Goal: Task Accomplishment & Management: Use online tool/utility

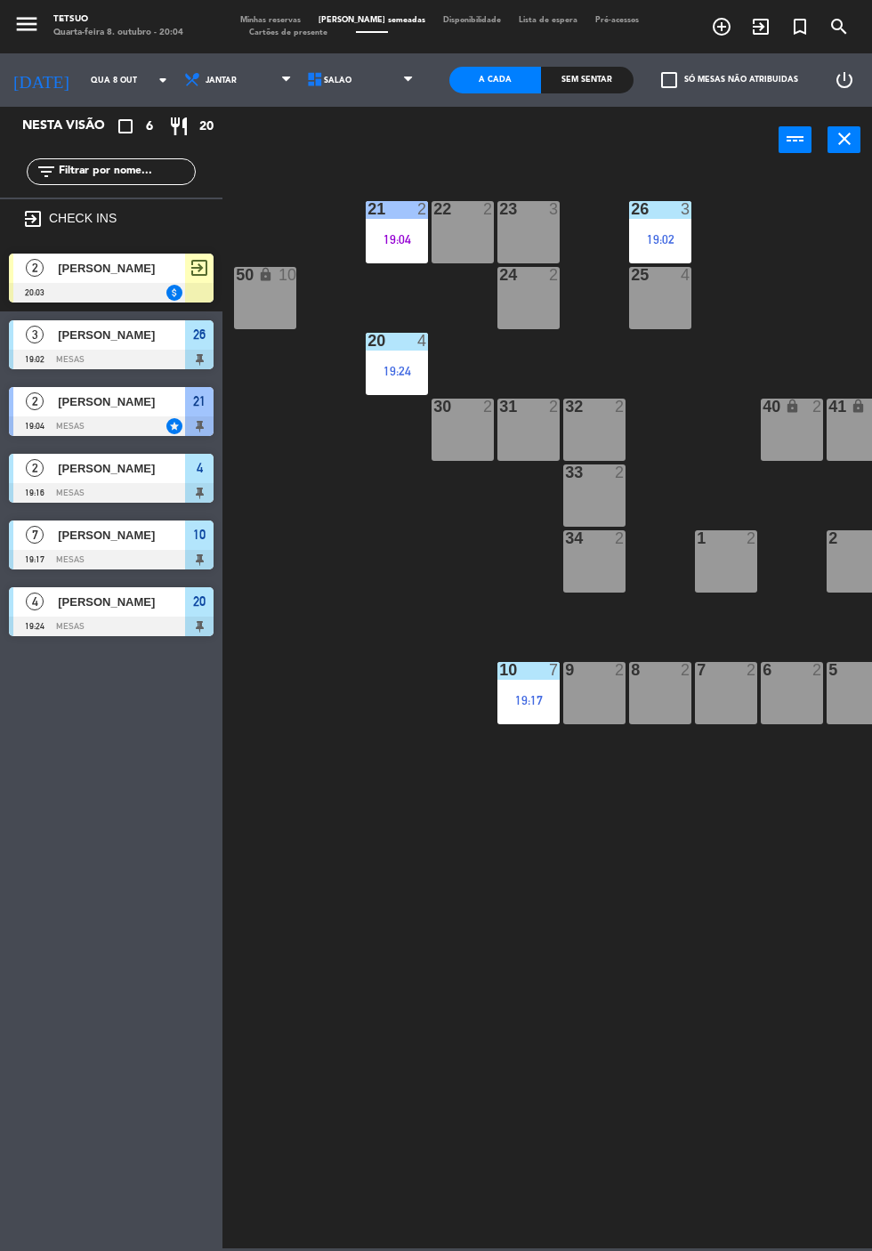
click at [101, 267] on span "[PERSON_NAME]" at bounding box center [121, 268] width 127 height 19
click at [427, 665] on div "21 2 19:04 22 2 23 3 26 3 19:02 44 lock 4 24 2 25 4 43 lock 4 50 lock 10 20 4 1…" at bounding box center [551, 709] width 641 height 1079
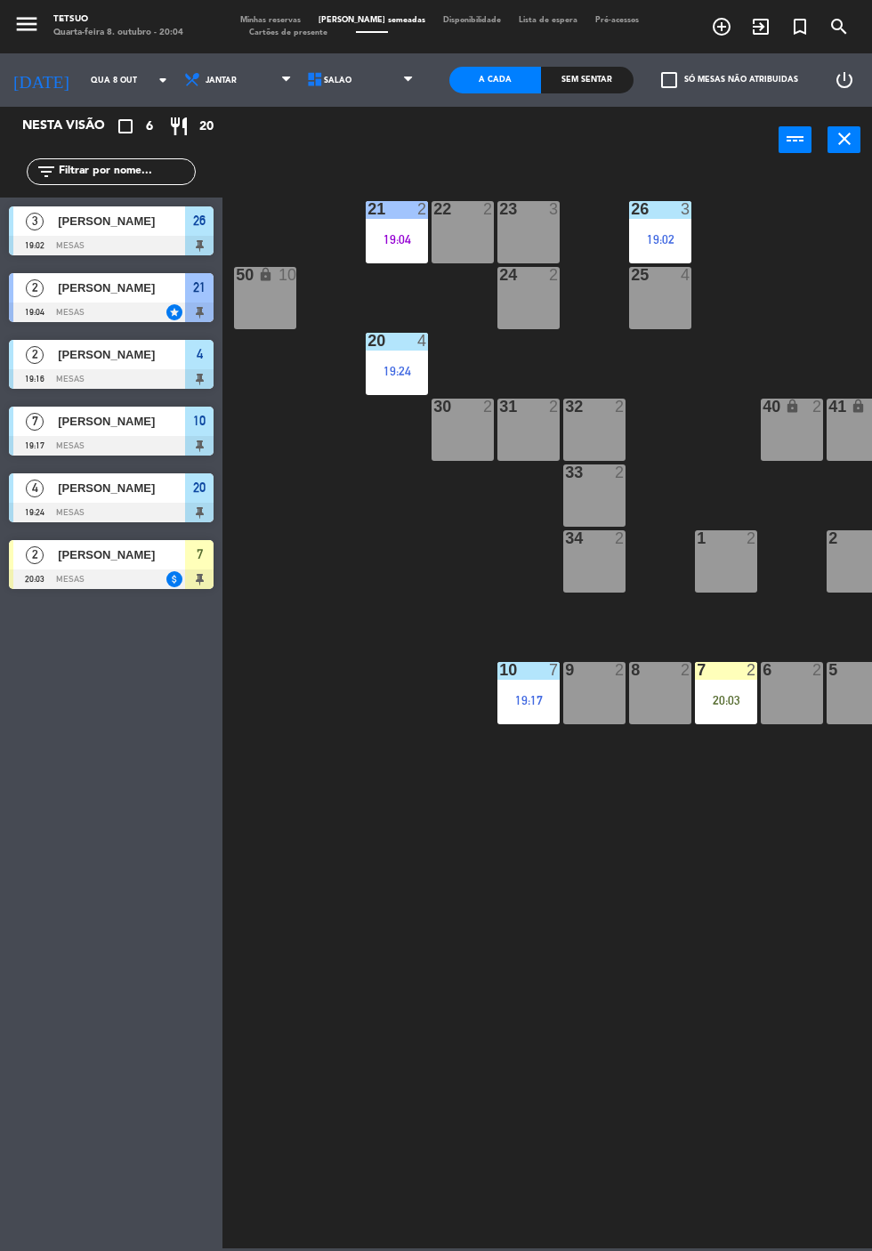
click at [735, 696] on div "20:03" at bounding box center [726, 700] width 62 height 12
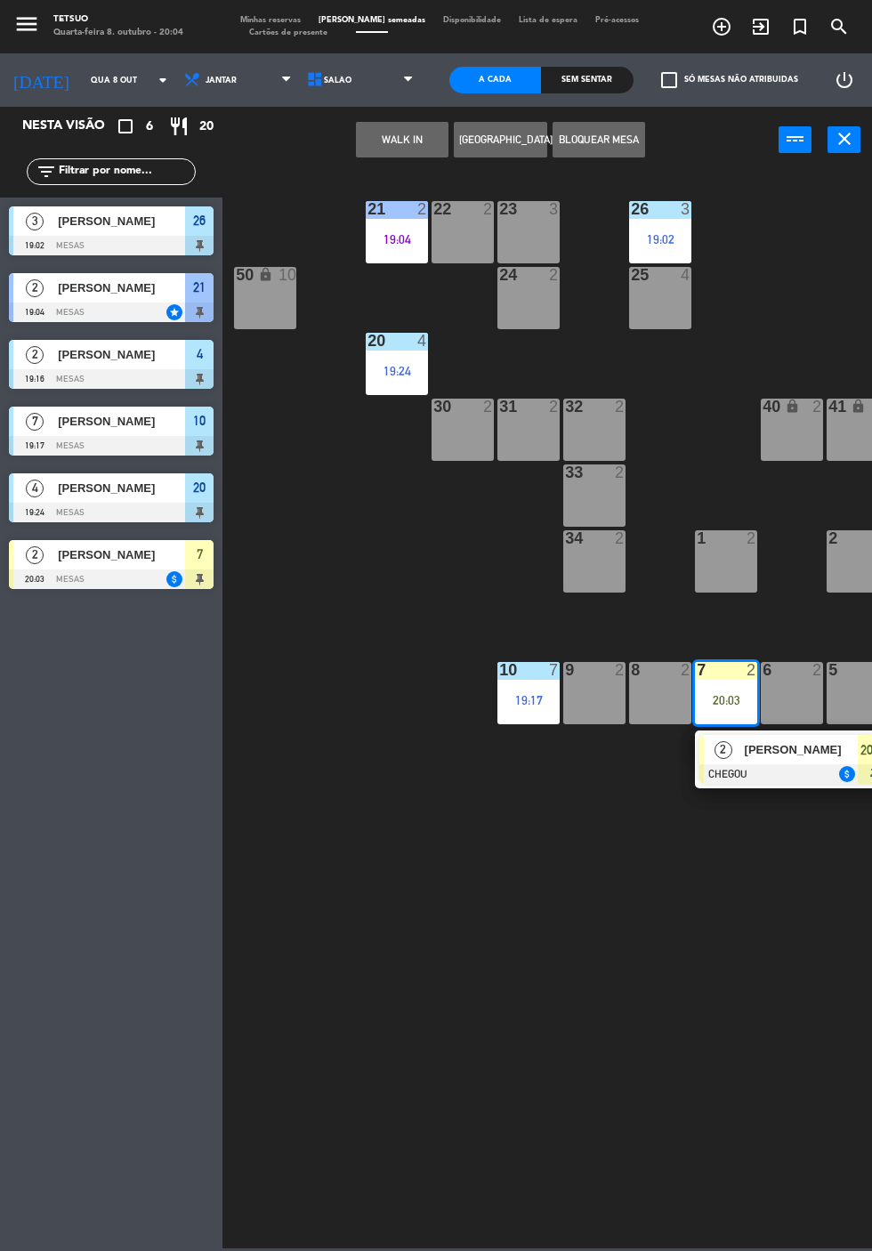
click at [664, 696] on div "8 2" at bounding box center [660, 693] width 62 height 62
click at [364, 151] on button "MOVER" at bounding box center [353, 140] width 93 height 36
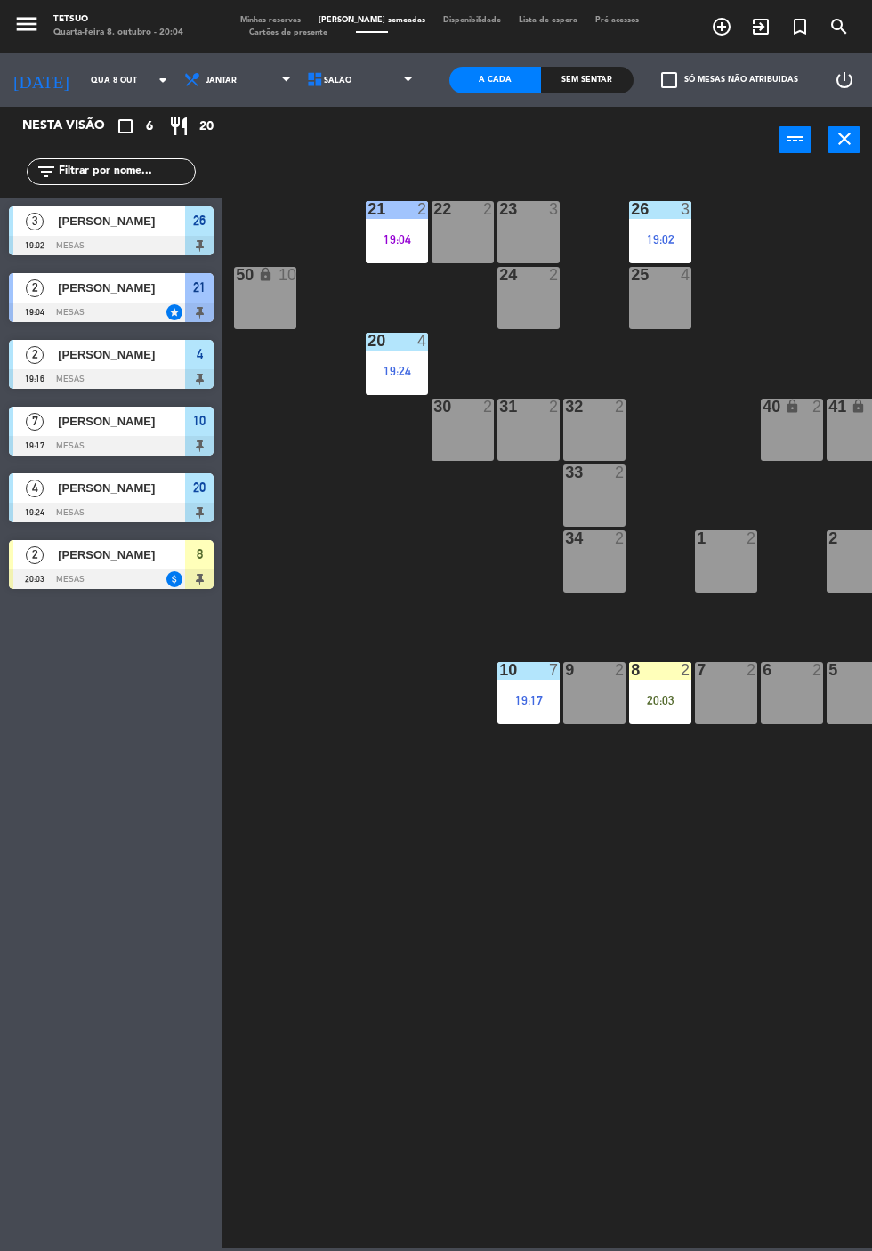
click at [118, 555] on span "Lucas Carvalho" at bounding box center [121, 555] width 127 height 19
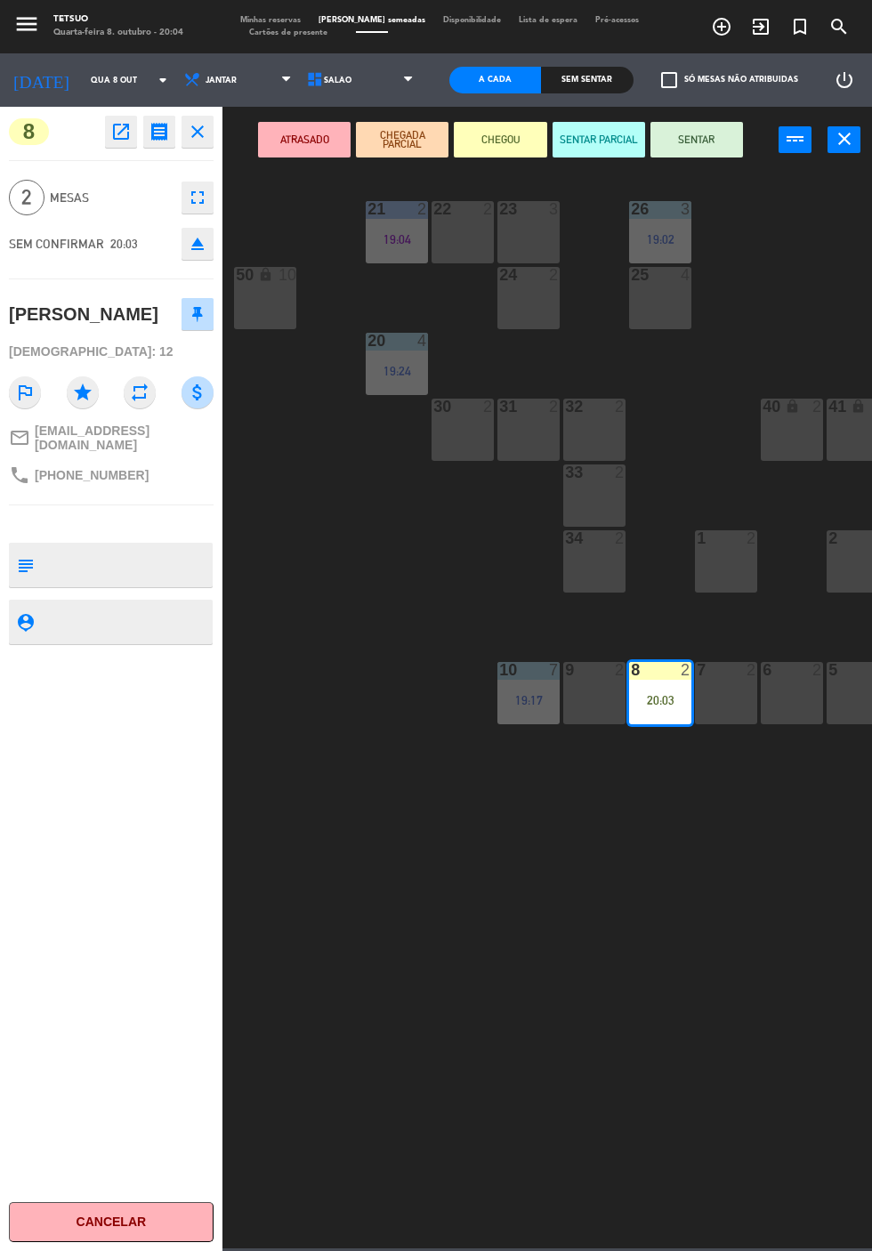
click at [716, 142] on button "SENTAR" at bounding box center [697, 140] width 93 height 36
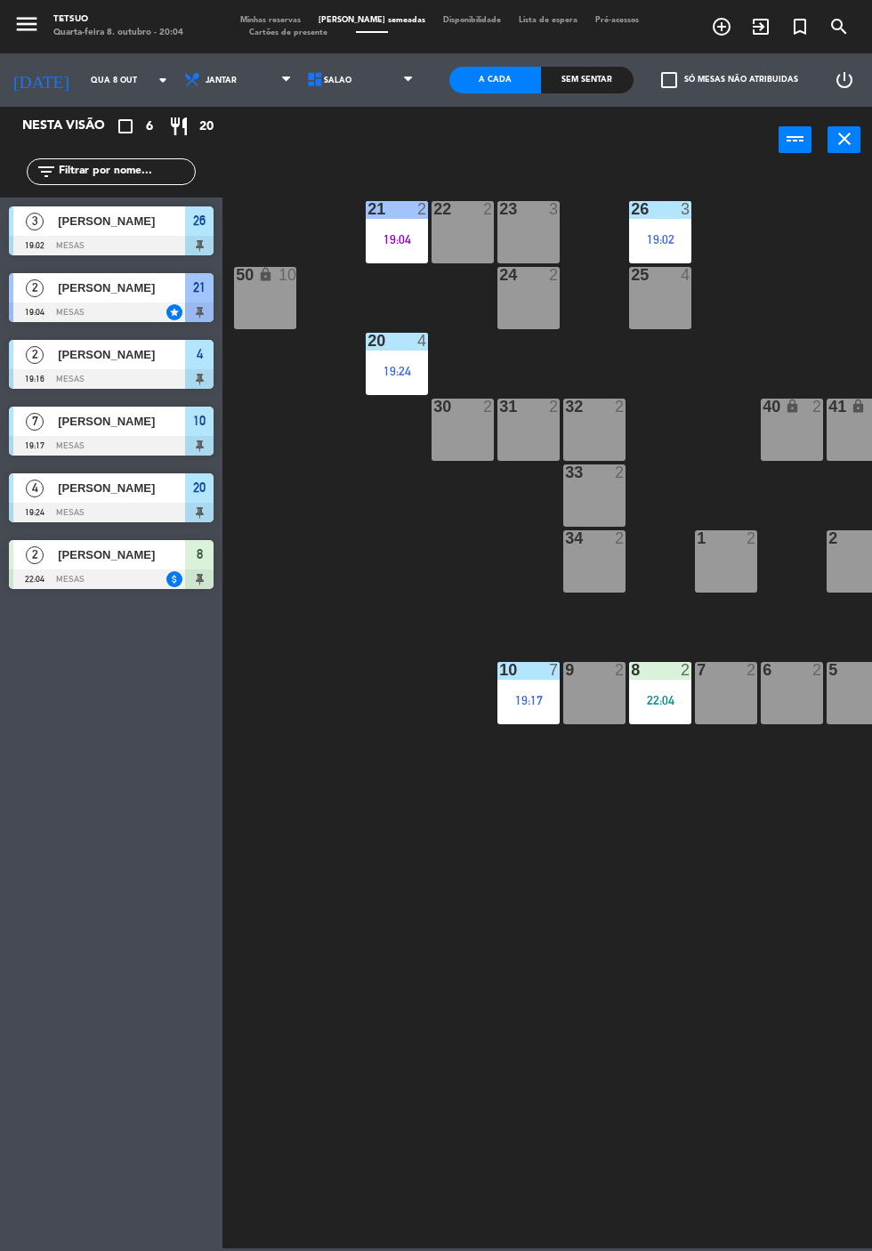
click at [308, 816] on div "21 2 19:04 22 2 23 3 26 3 19:02 44 lock 4 24 2 25 4 43 lock 4 50 lock 10 20 4 1…" at bounding box center [551, 709] width 641 height 1079
click at [116, 383] on div at bounding box center [111, 379] width 205 height 20
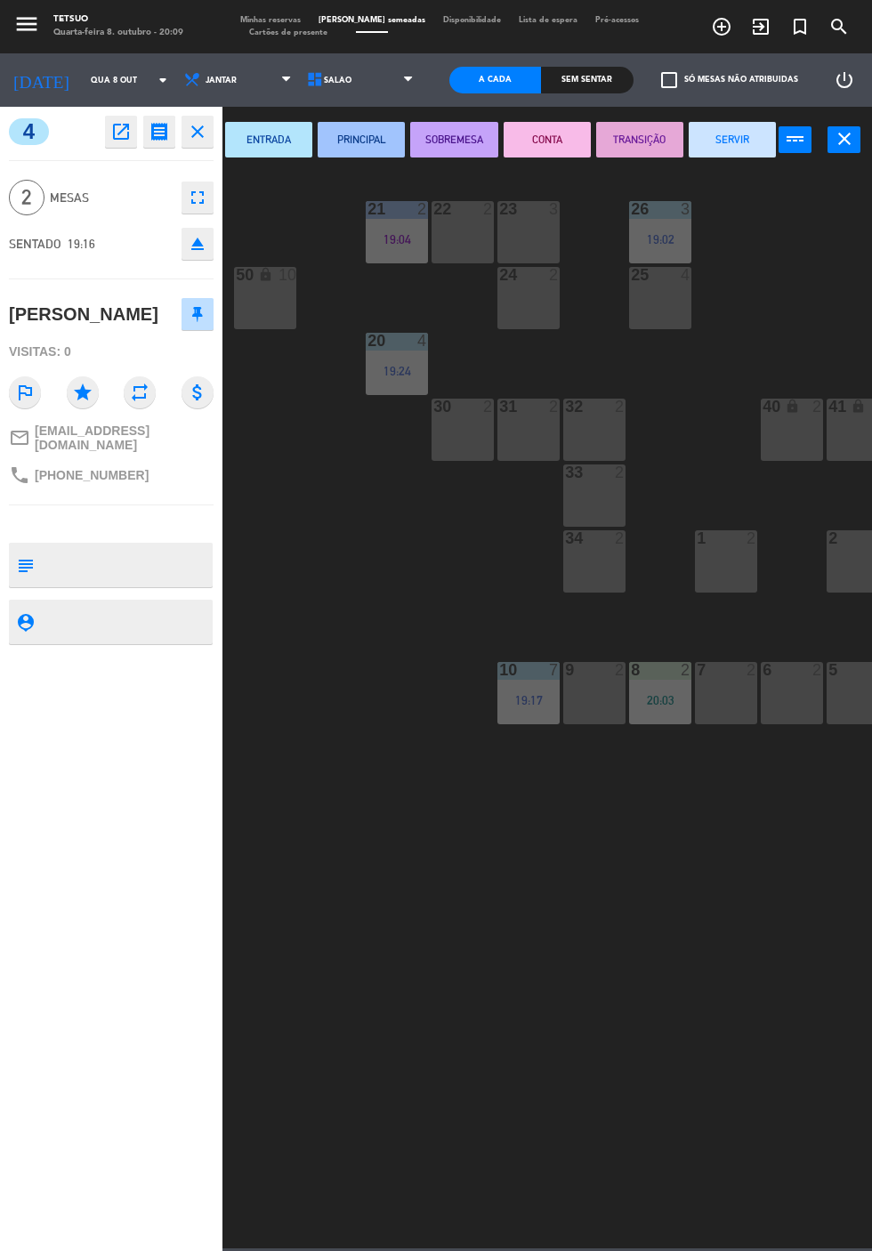
click at [727, 150] on button "SERVIR" at bounding box center [732, 140] width 87 height 36
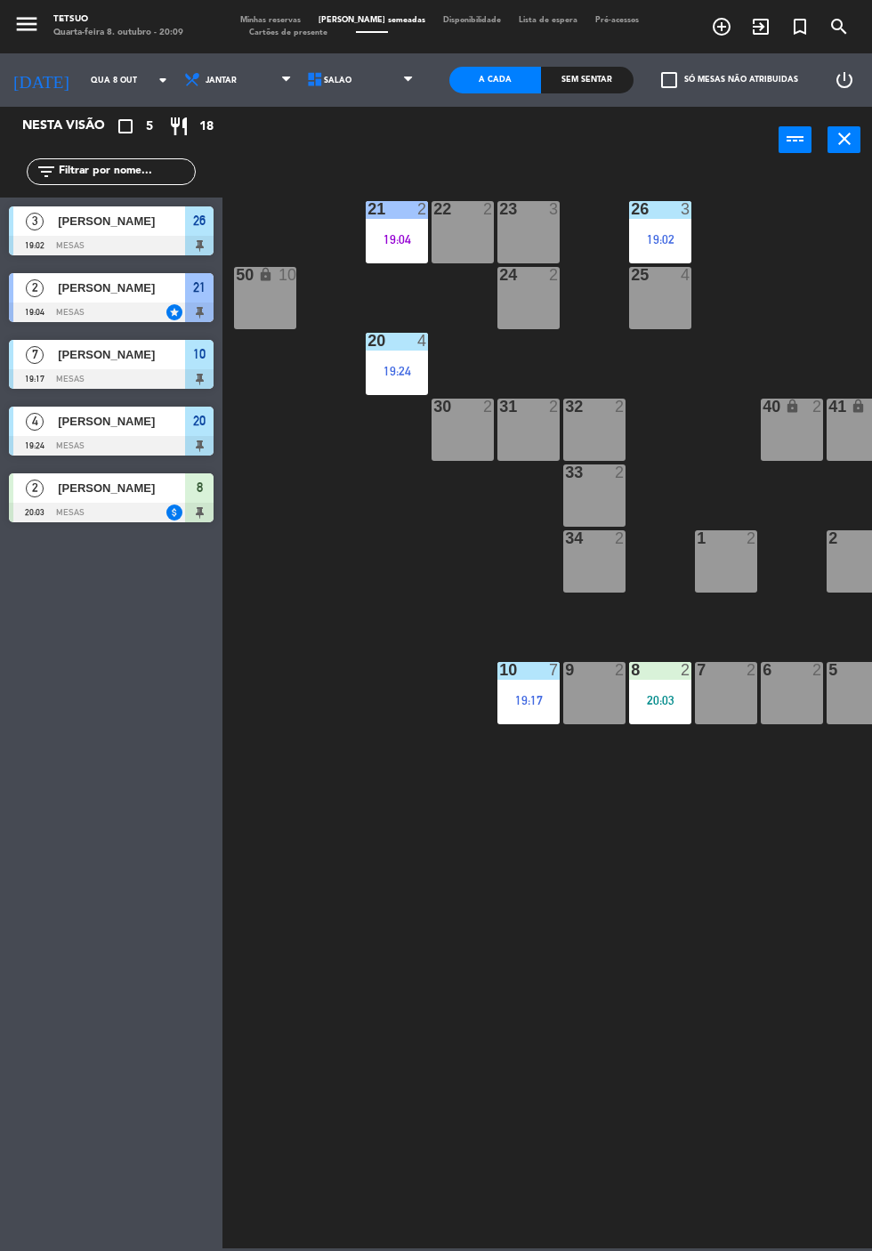
click at [82, 248] on div at bounding box center [111, 246] width 205 height 20
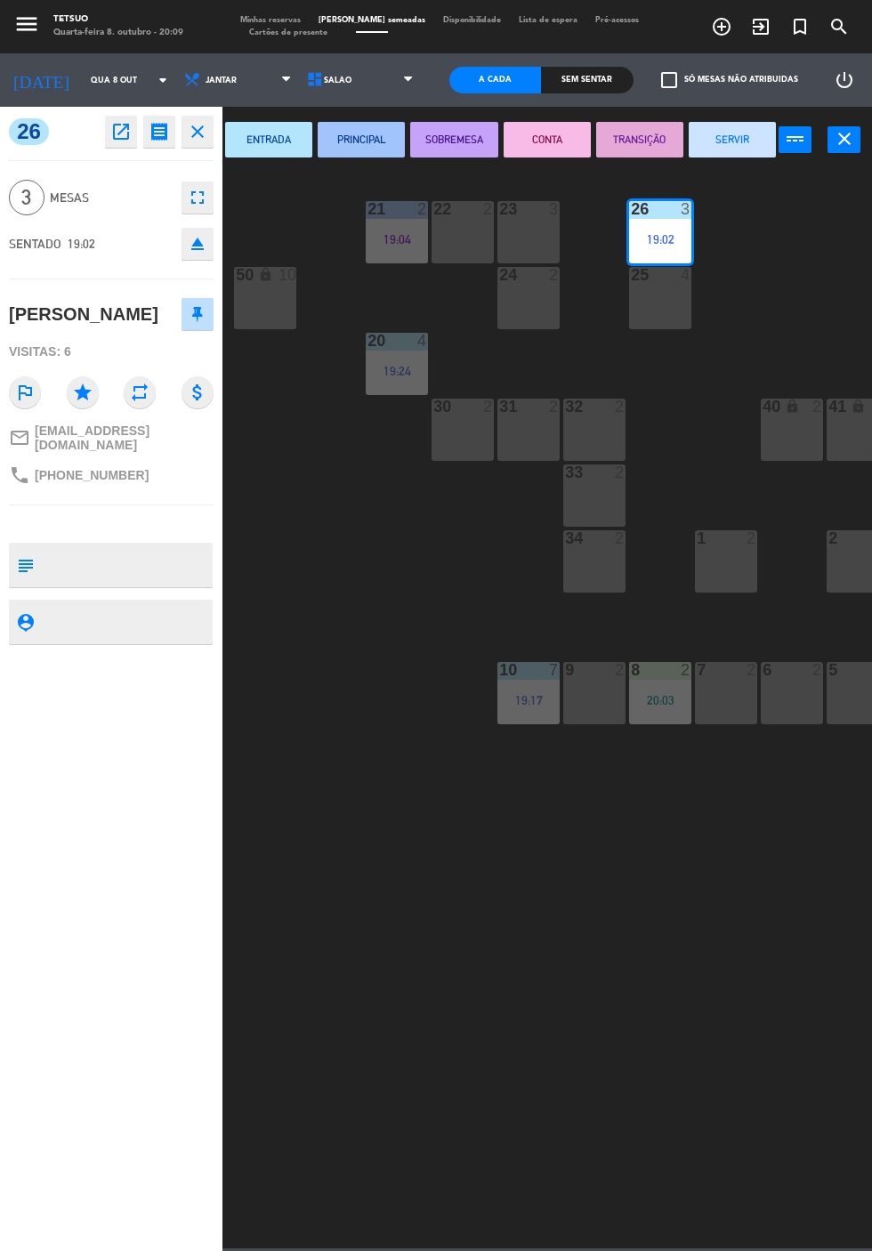
click at [713, 133] on button "SERVIR" at bounding box center [732, 140] width 87 height 36
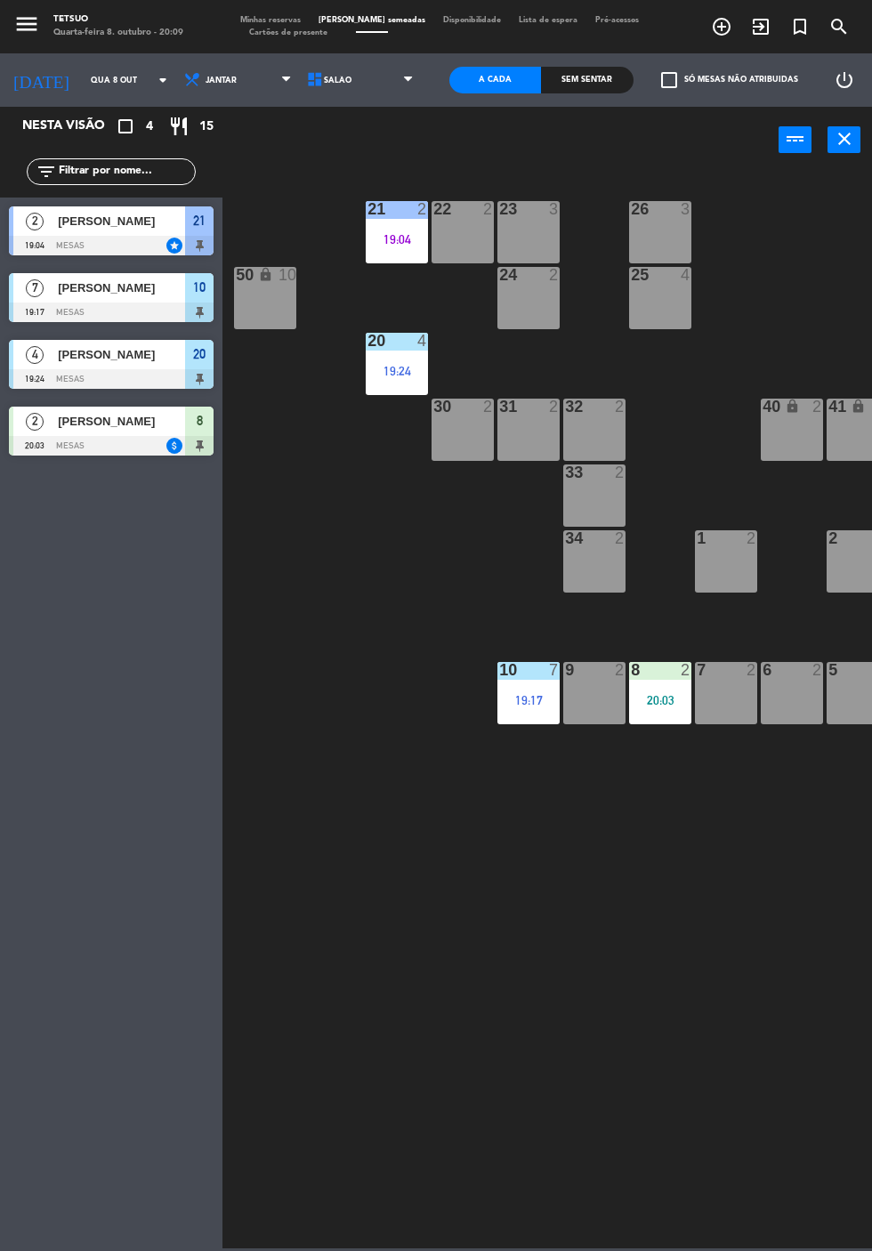
click at [87, 451] on div at bounding box center [111, 446] width 205 height 20
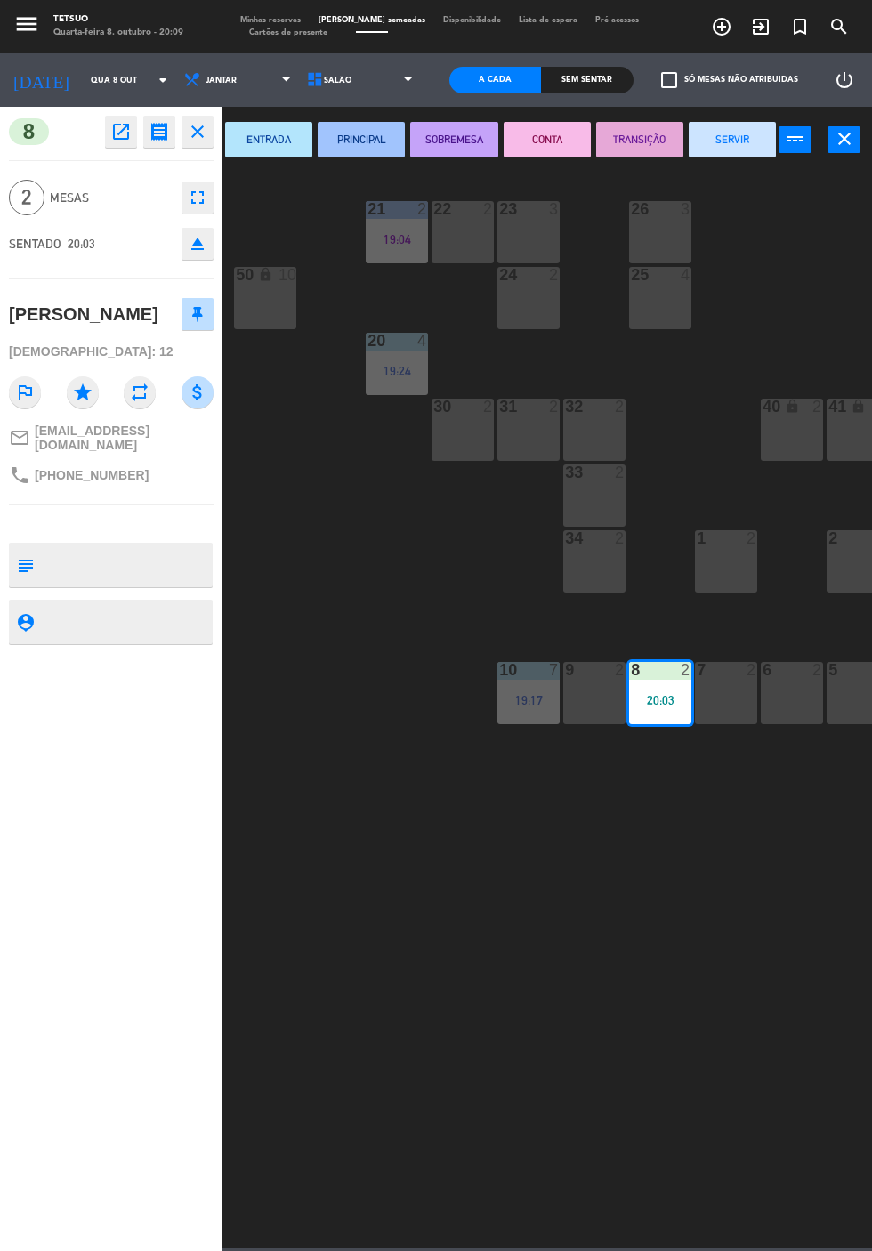
click at [272, 150] on button "ENTRADA" at bounding box center [268, 140] width 87 height 36
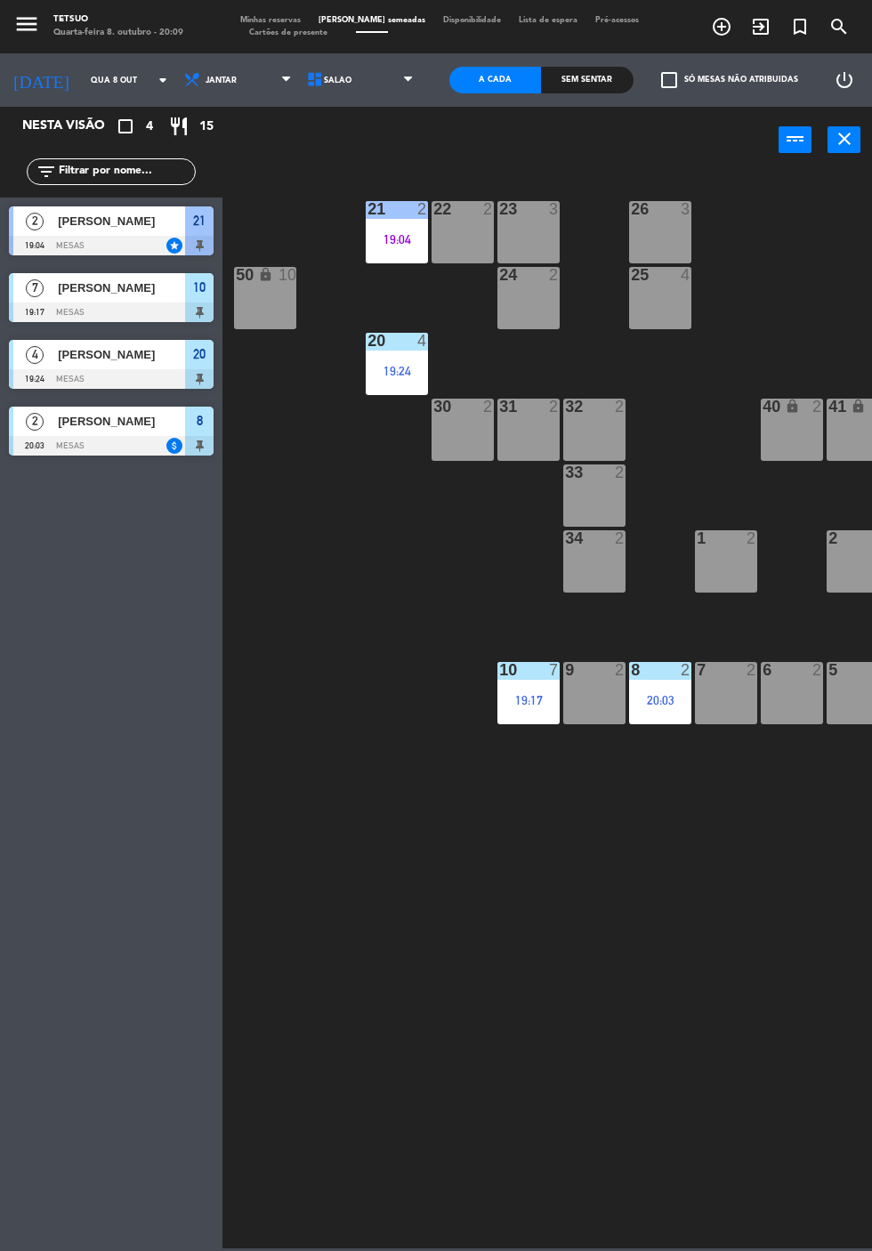
click at [580, 912] on div "21 2 19:04 22 2 23 3 26 3 44 lock 4 24 2 25 4 43 lock 4 50 lock 10 20 4 19:24 4…" at bounding box center [551, 709] width 641 height 1079
click at [769, 34] on icon "exit_to_app" at bounding box center [760, 26] width 21 height 21
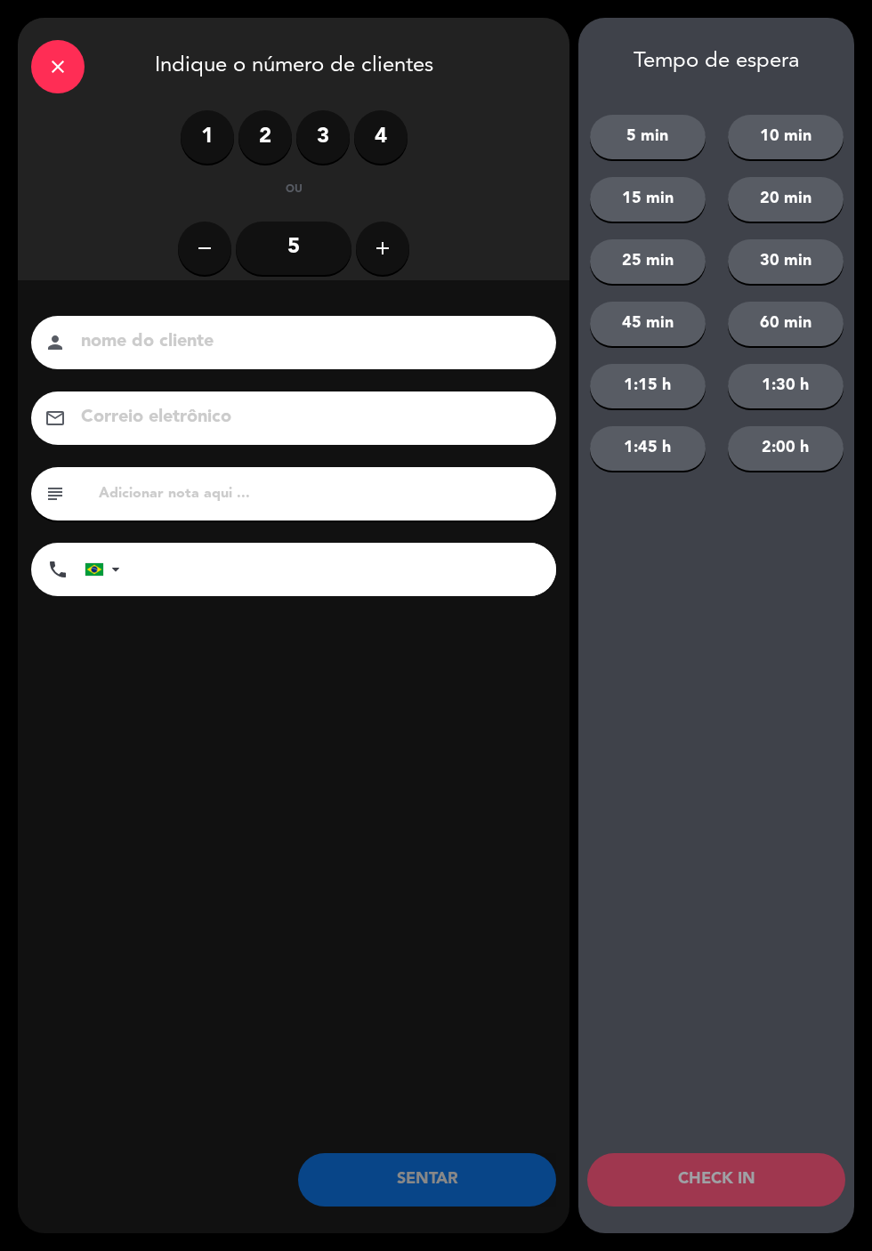
click at [279, 142] on label "2" at bounding box center [265, 136] width 53 height 53
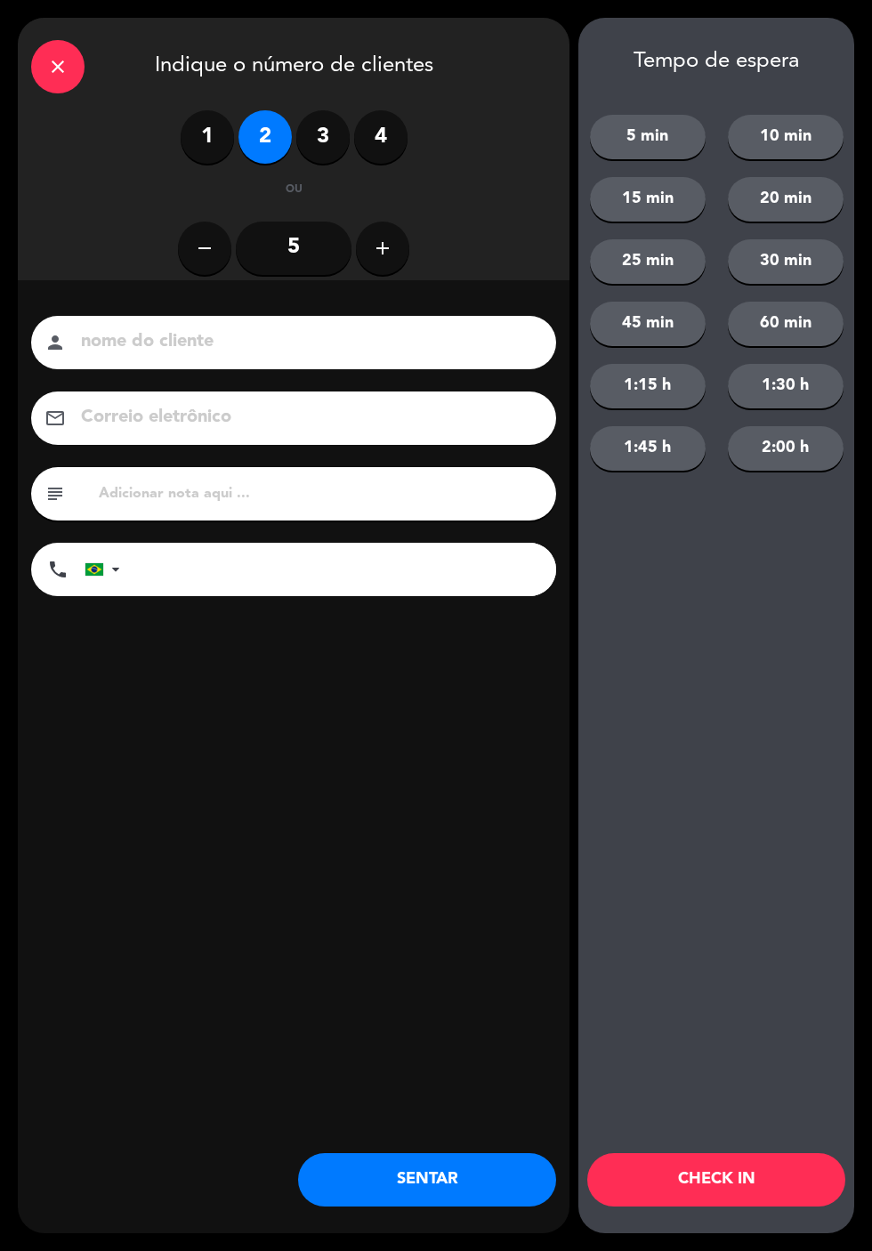
click at [257, 329] on input at bounding box center [306, 342] width 454 height 31
click at [402, 352] on input at bounding box center [306, 342] width 454 height 31
click at [360, 354] on input "May" at bounding box center [306, 342] width 454 height 31
click at [369, 341] on input "Maicon bianco" at bounding box center [306, 342] width 454 height 31
type input "Maicon bianco"
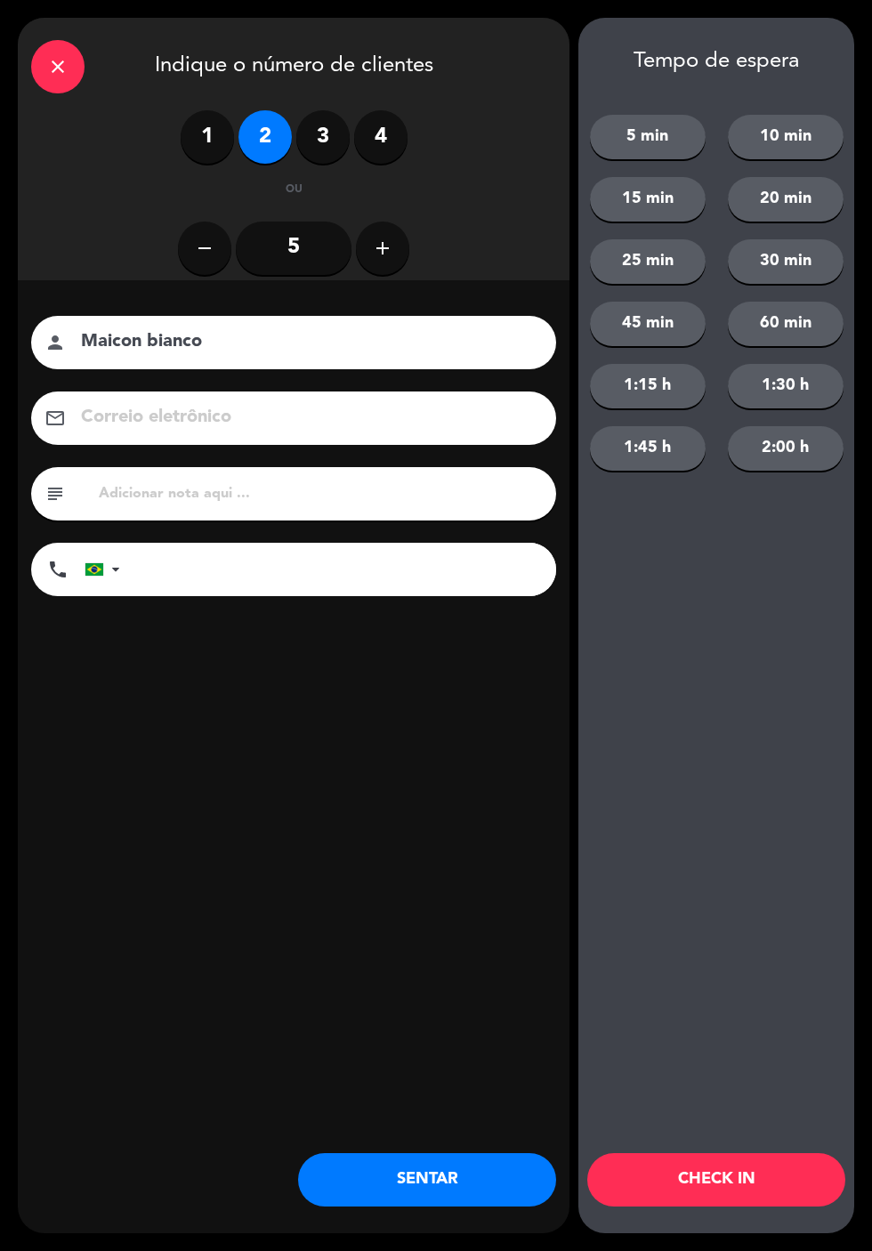
click at [356, 591] on input "tel" at bounding box center [347, 569] width 418 height 53
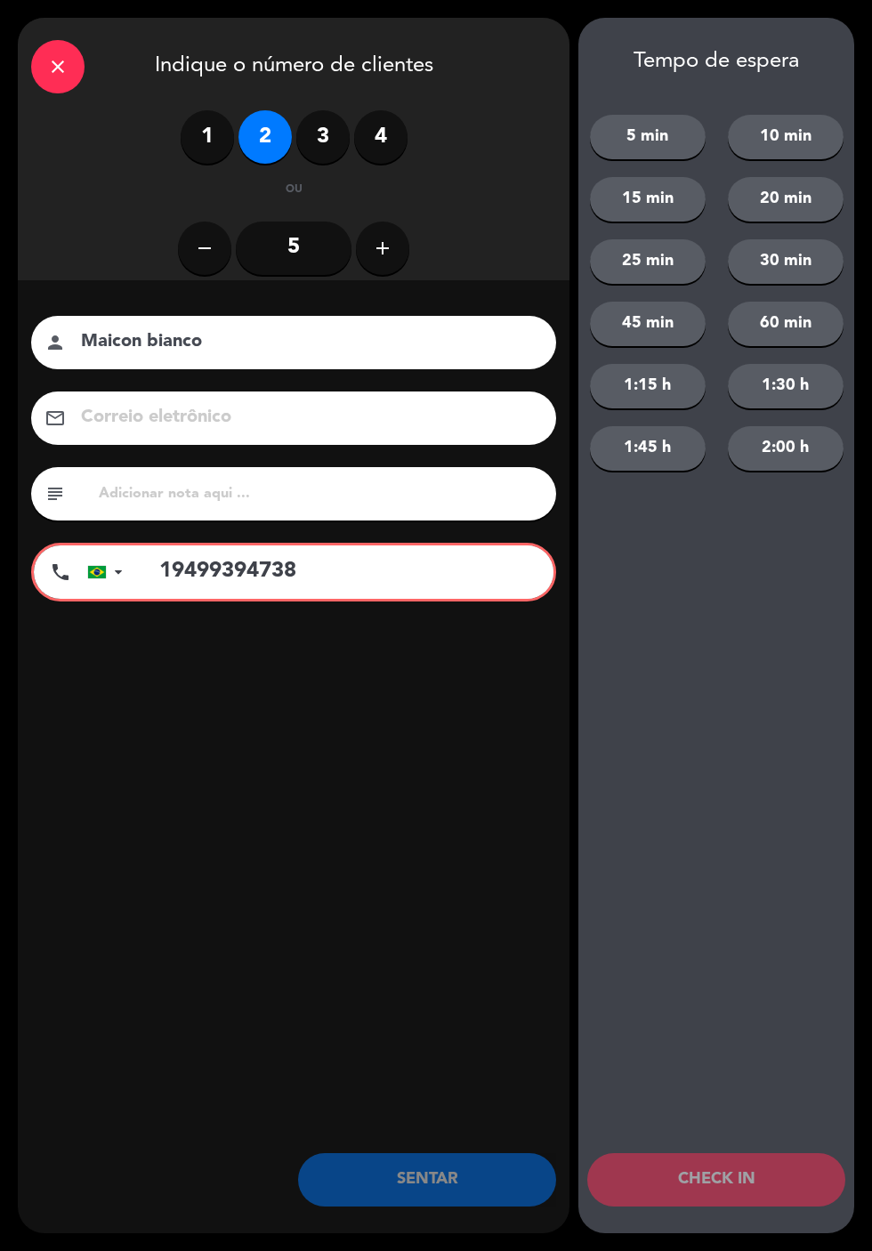
type input "19499394738"
click at [327, 425] on input at bounding box center [306, 417] width 454 height 31
click at [383, 432] on input at bounding box center [306, 417] width 454 height 31
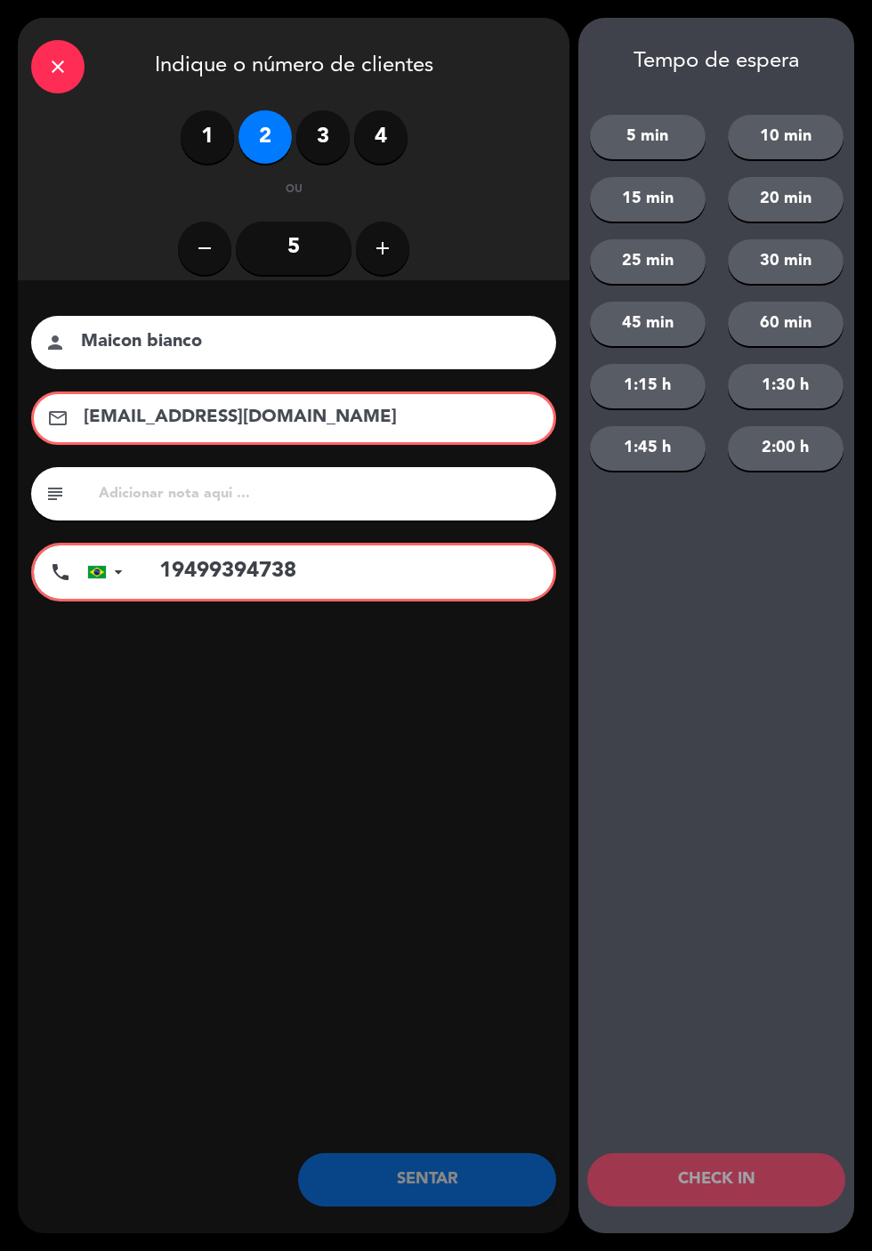
click at [12, 729] on div "close Indique o número de clientes 1 2 3 4 ou remove 5 add nome do cliente pers…" at bounding box center [436, 625] width 872 height 1251
click at [235, 425] on input "Tucuna@iclod.com" at bounding box center [306, 417] width 449 height 31
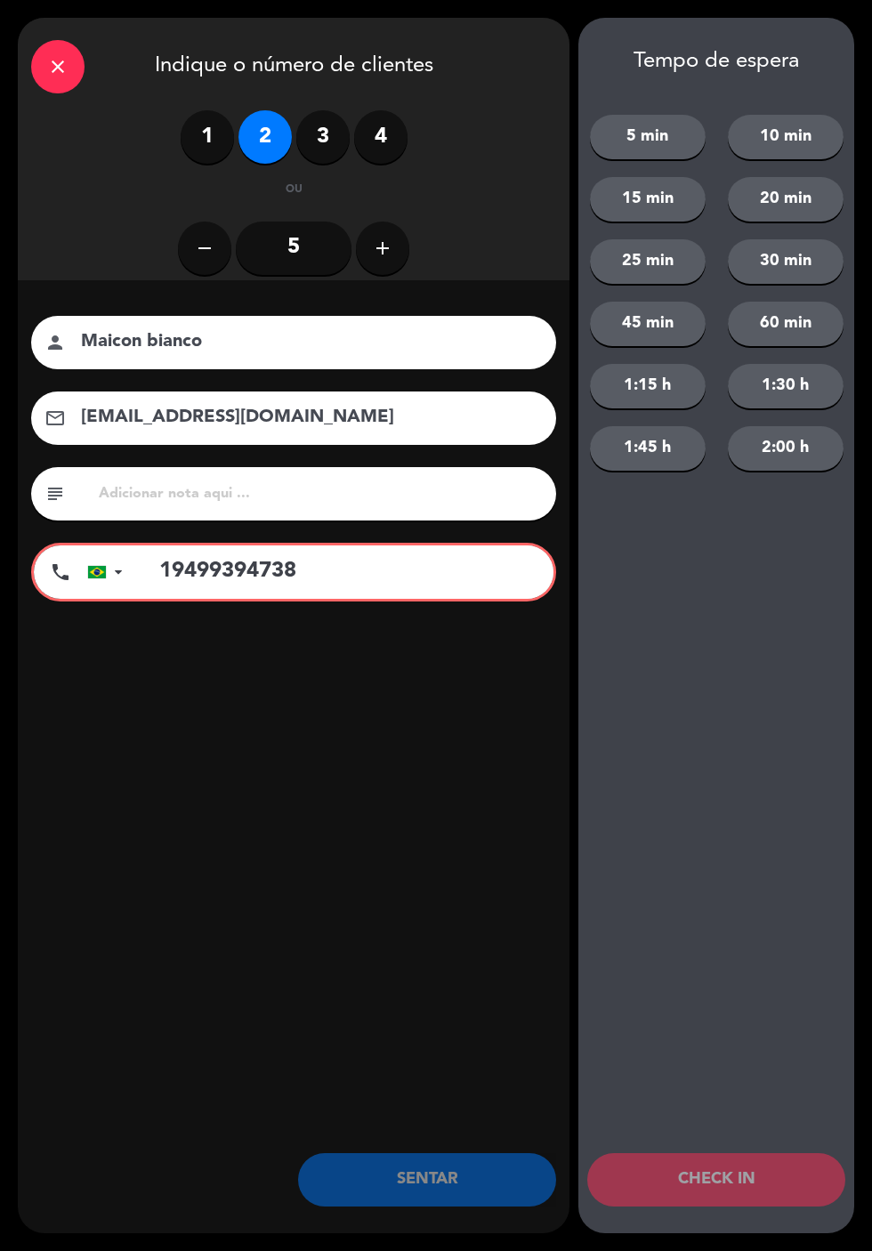
type input "tucuna@iclod.com"
click at [386, 578] on input "19499394738" at bounding box center [347, 572] width 413 height 53
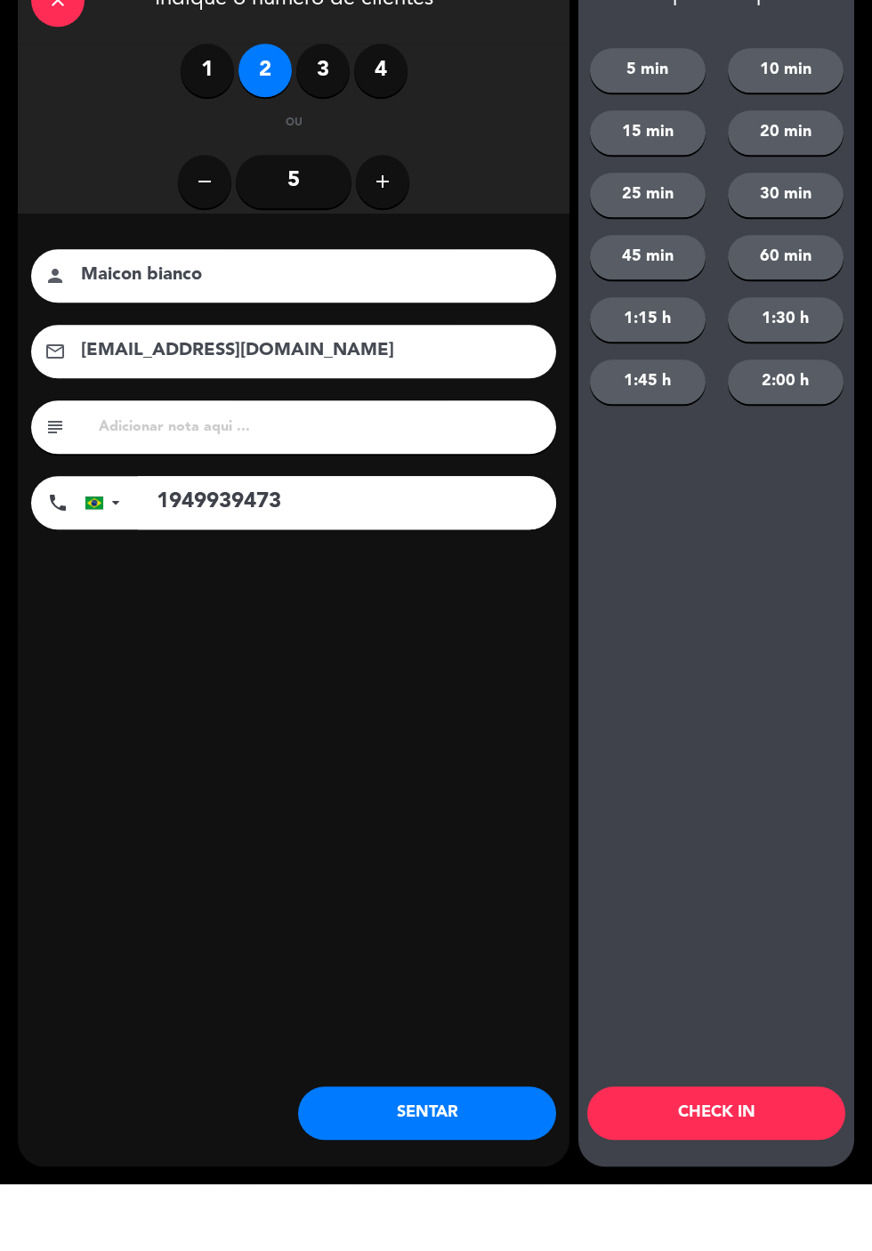
type input "1949939473"
click at [669, 637] on div "Tempo de espera 5 min 10 min 15 min 20 min 25 min 30 min 45 min 60 min 1:15 h 1…" at bounding box center [716, 626] width 276 height 1216
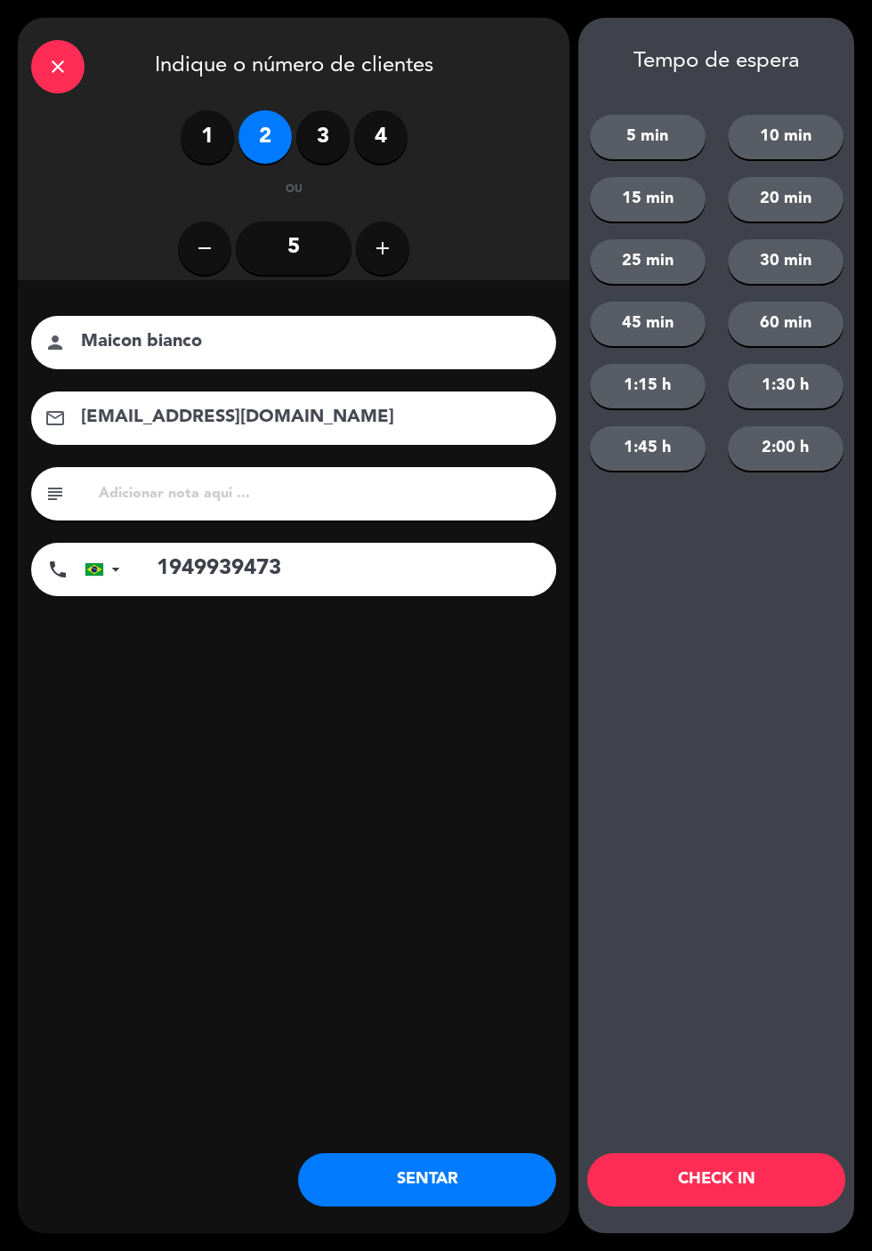
click at [456, 1194] on button "SENTAR" at bounding box center [427, 1179] width 258 height 53
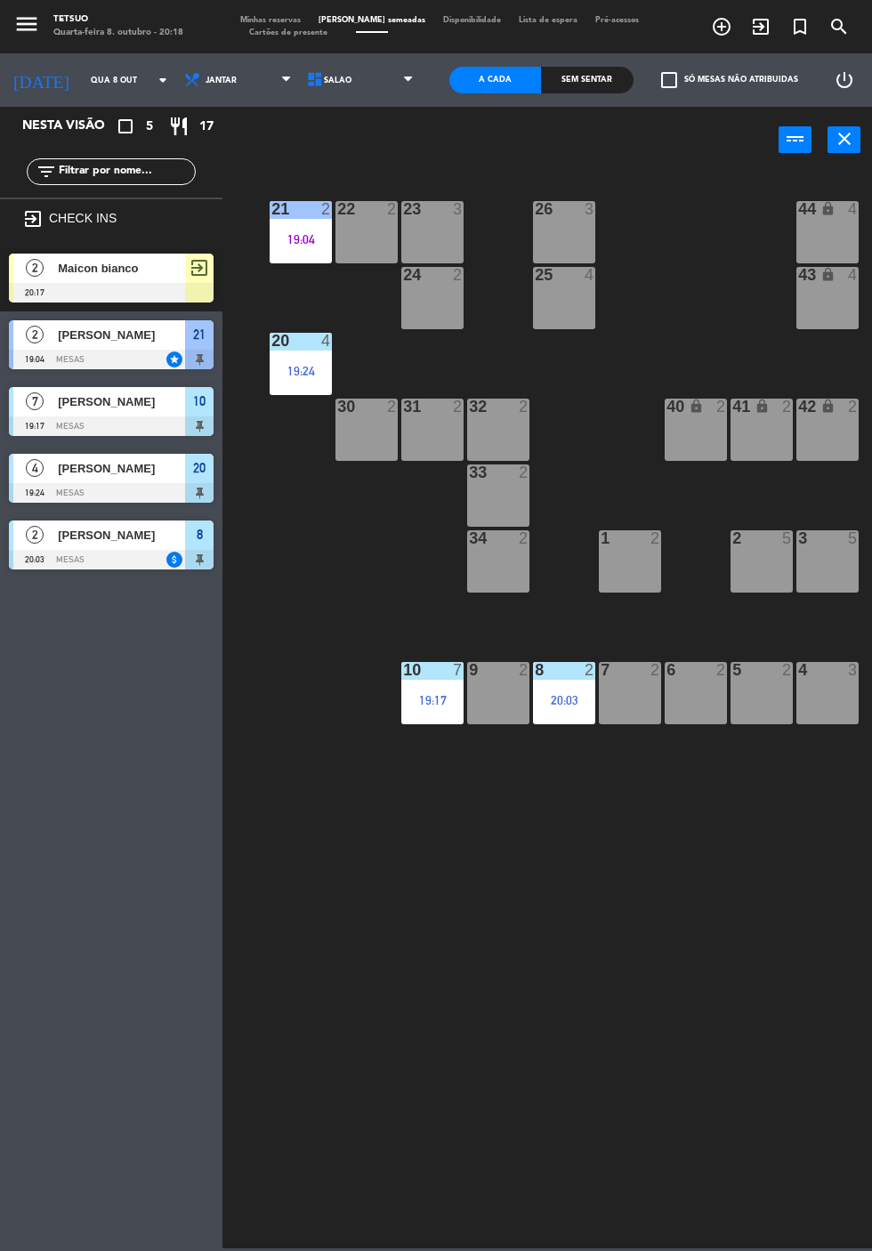
scroll to position [0, 95]
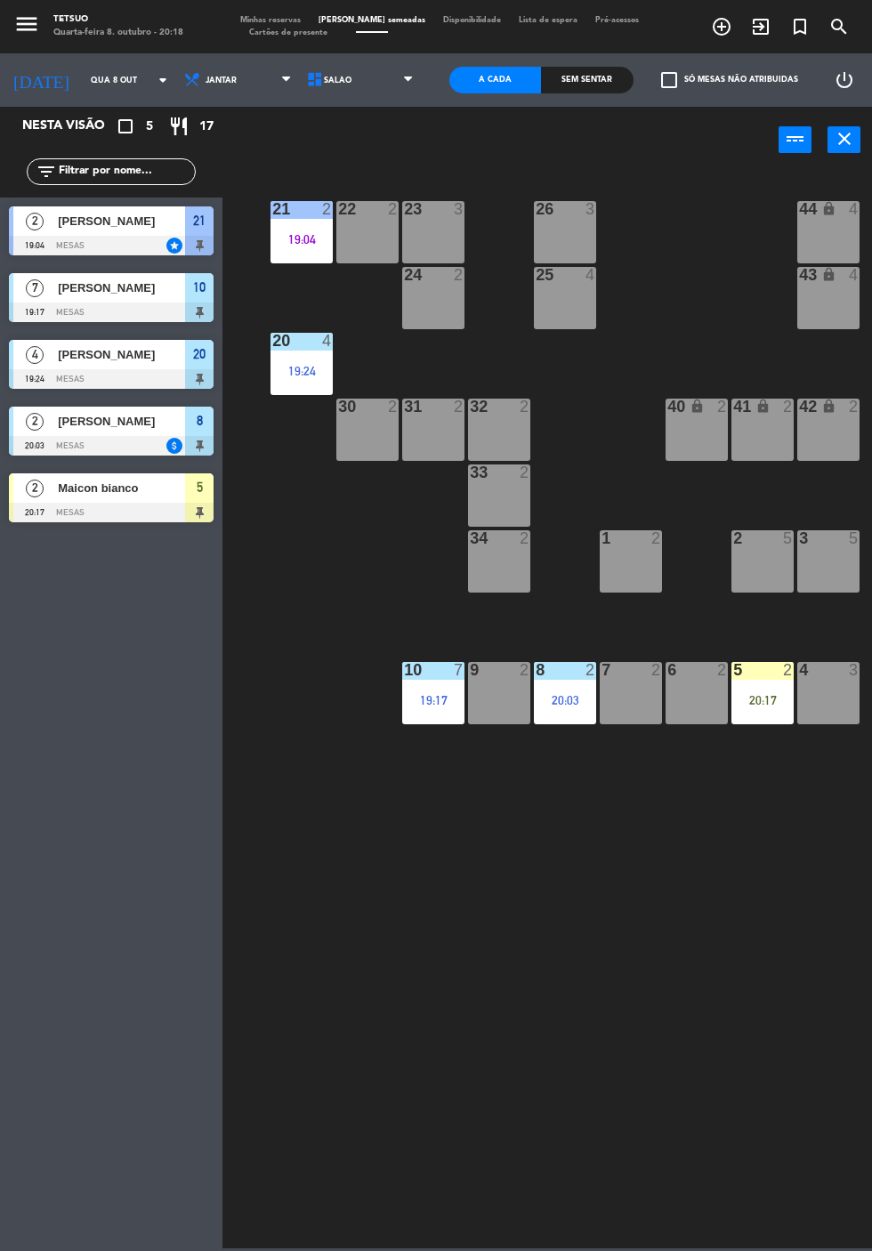
click at [136, 504] on div at bounding box center [111, 513] width 205 height 20
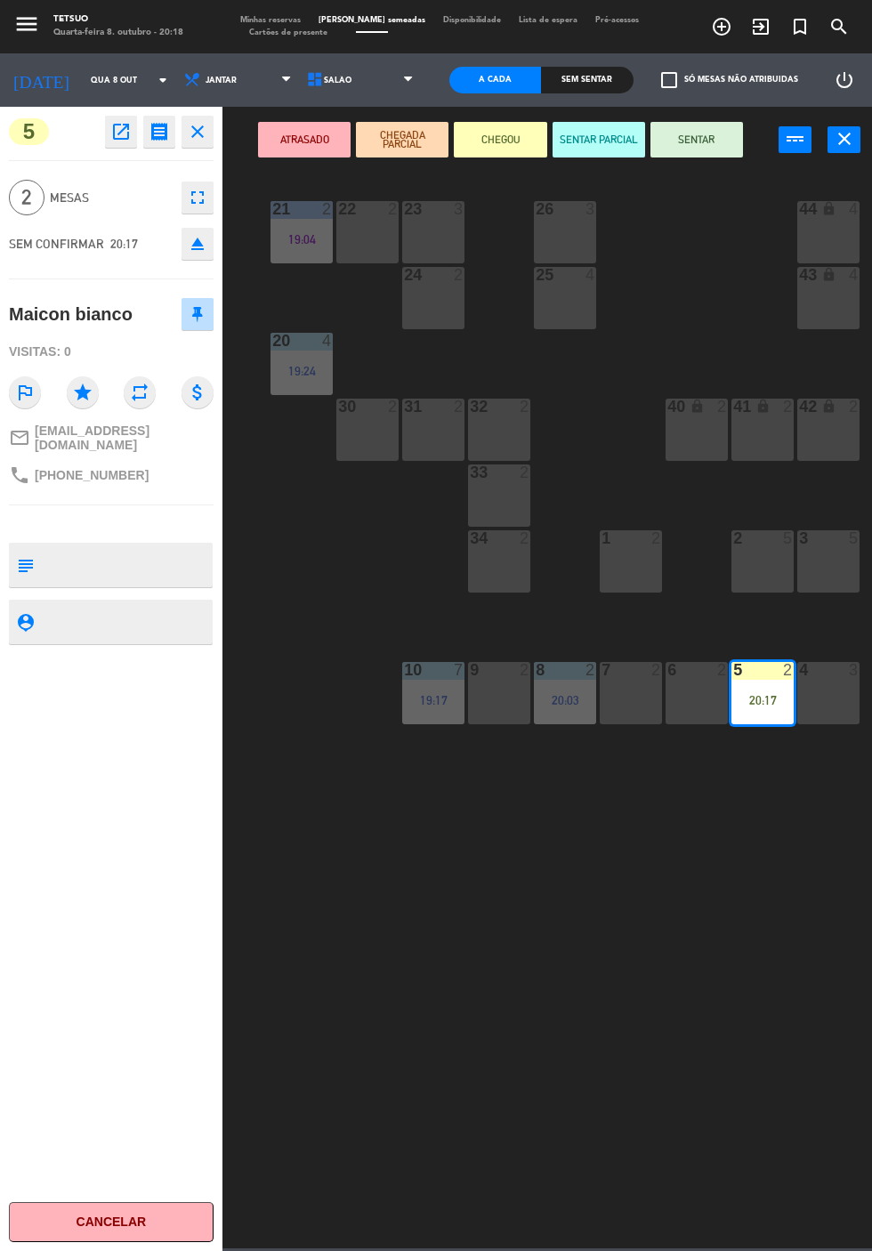
click at [726, 144] on button "SENTAR" at bounding box center [697, 140] width 93 height 36
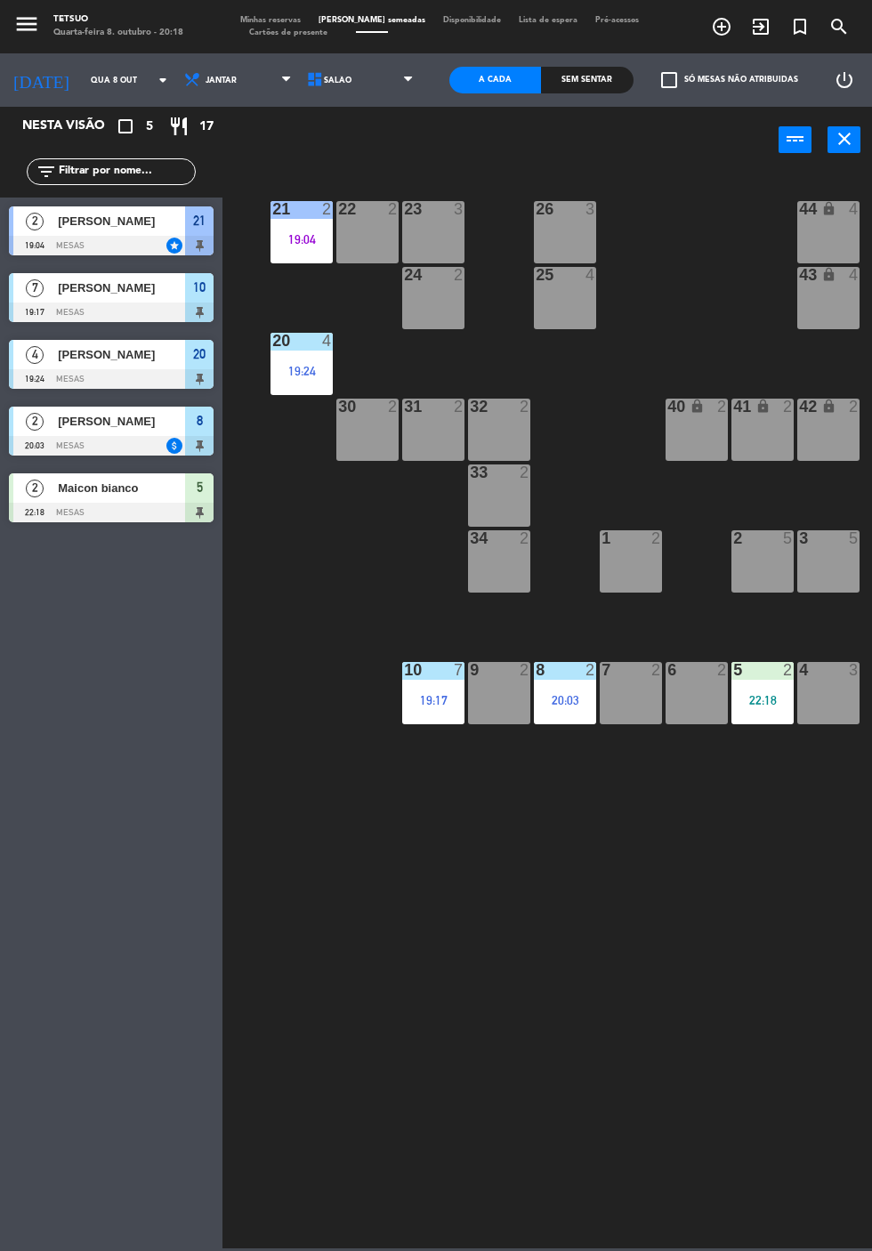
click at [532, 989] on div "21 2 19:04 22 2 23 3 26 3 44 lock 4 24 2 25 4 43 lock 4 50 lock 10 20 4 19:24 4…" at bounding box center [551, 709] width 641 height 1079
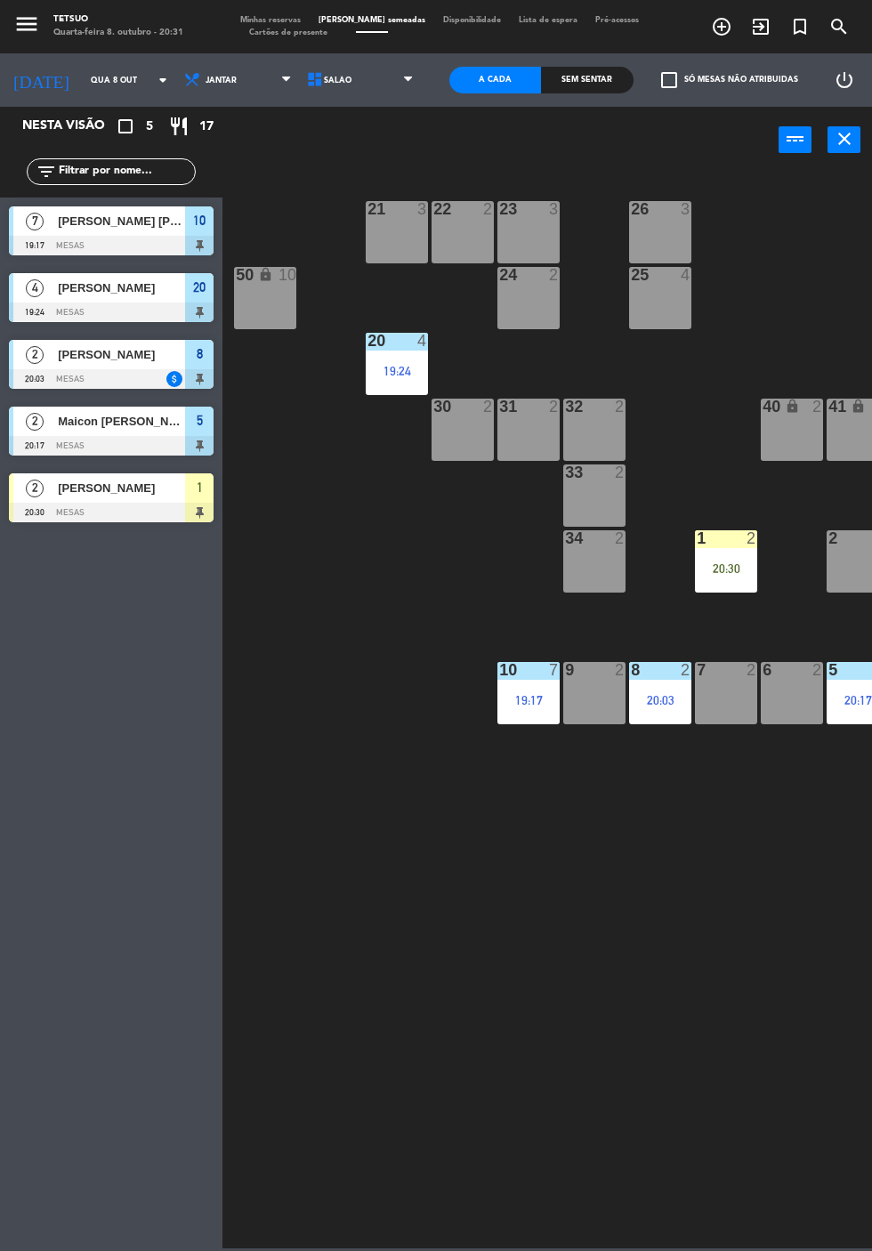
click at [138, 509] on div at bounding box center [111, 513] width 205 height 20
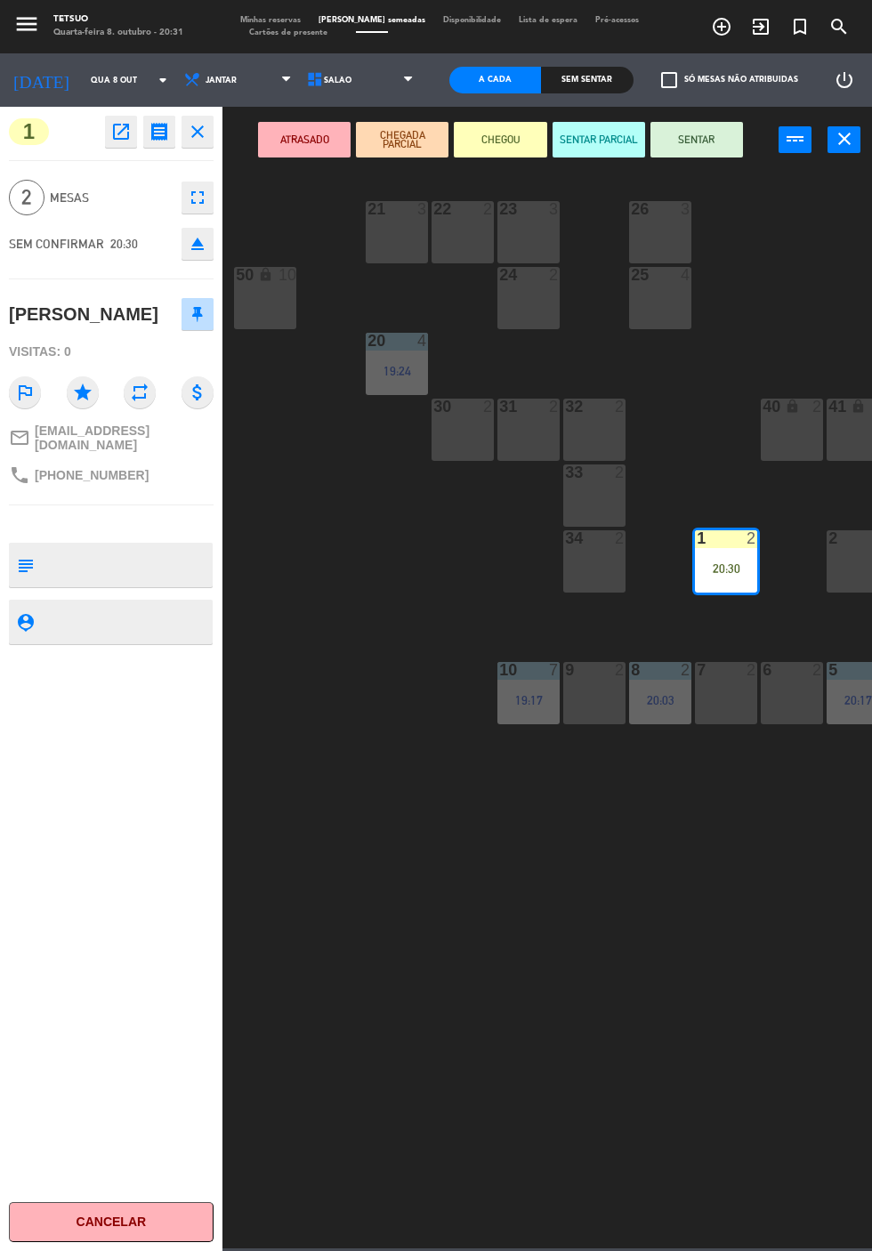
click at [718, 149] on button "SENTAR" at bounding box center [697, 140] width 93 height 36
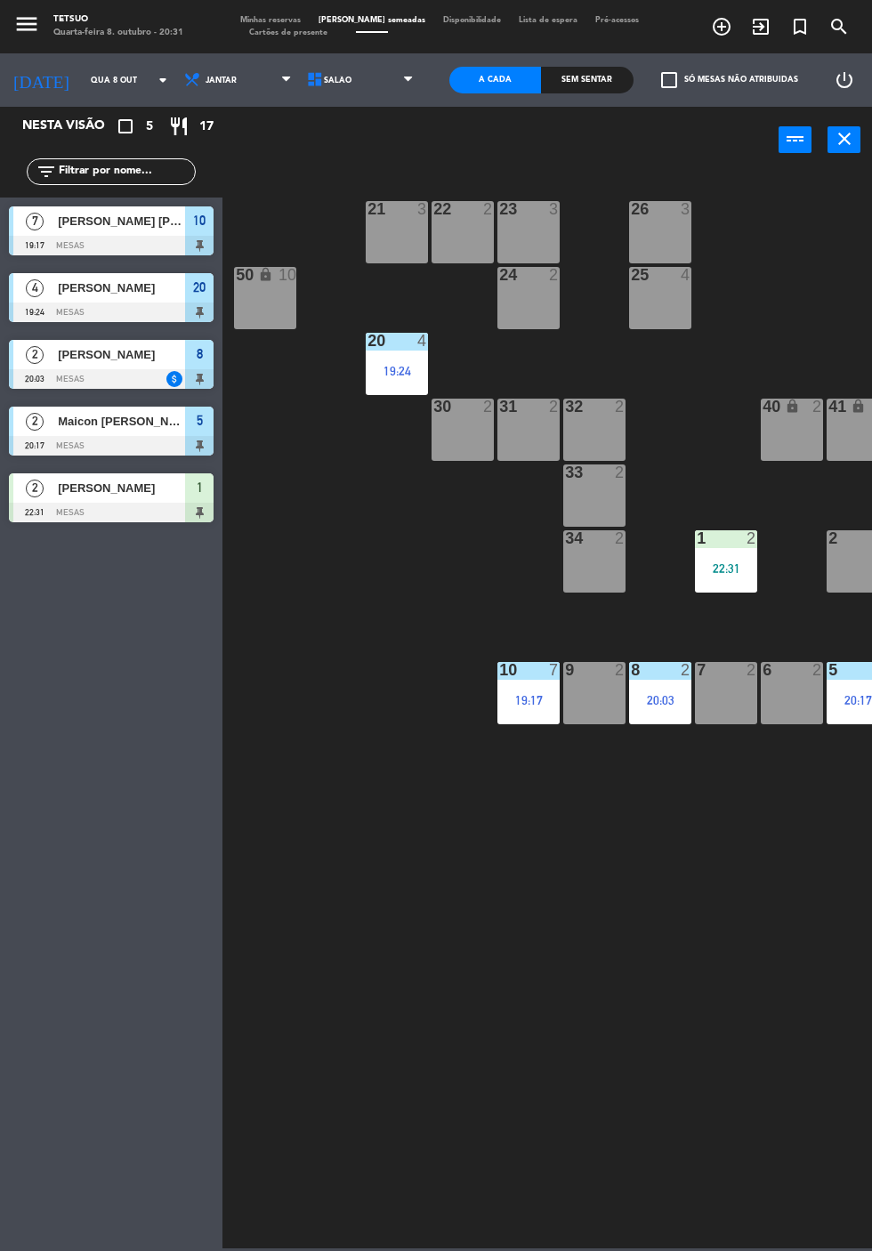
click at [555, 1043] on div "21 3 22 2 23 3 26 3 44 lock 4 24 2 25 4 43 lock 4 50 lock 10 20 4 19:24 40 lock…" at bounding box center [551, 709] width 641 height 1079
click at [662, 710] on div "8 2 20:03" at bounding box center [660, 693] width 62 height 62
click at [641, 956] on div "21 3 22 2 23 3 26 3 44 lock 4 24 2 25 4 43 lock 4 50 lock 10 20 4 19:24 40 lock…" at bounding box center [551, 709] width 641 height 1079
click at [118, 370] on div at bounding box center [111, 379] width 205 height 20
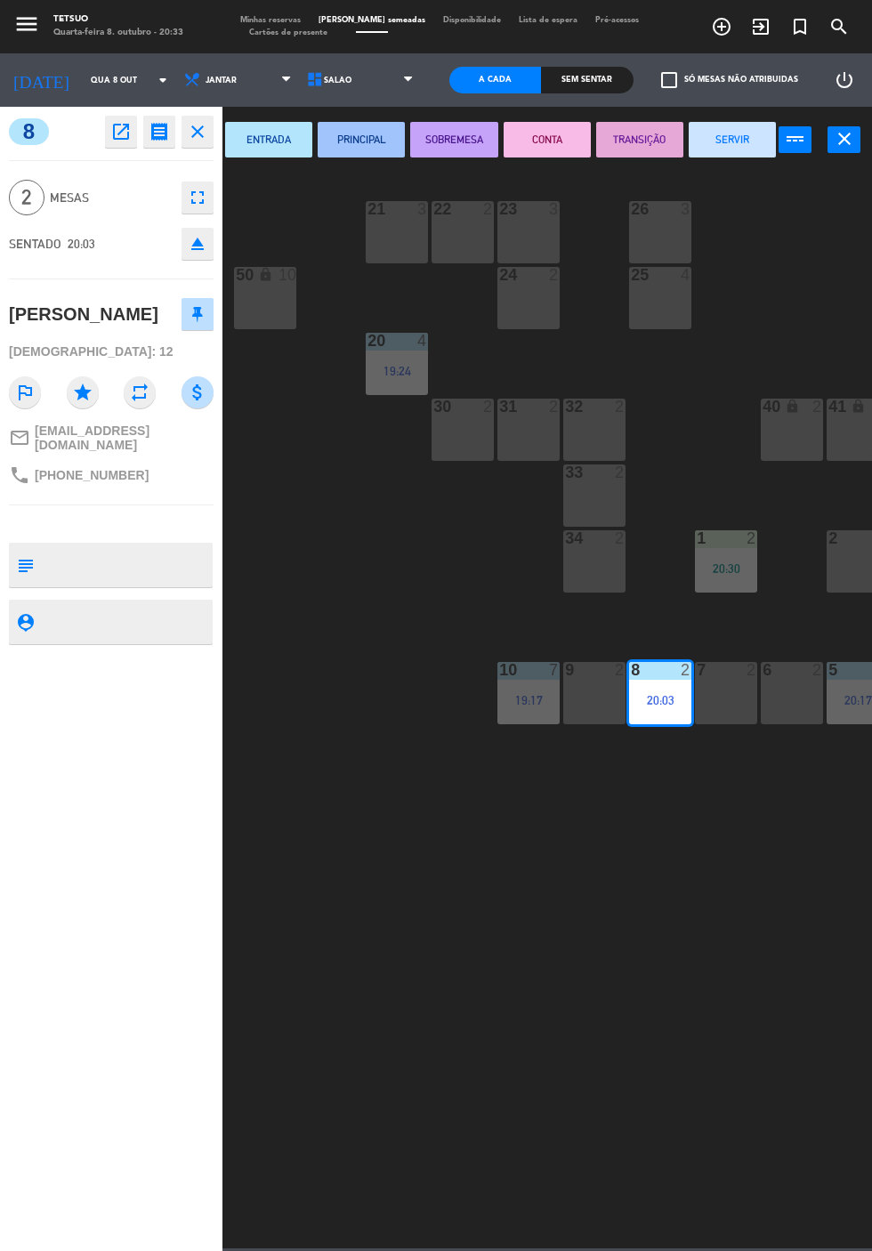
click at [748, 142] on button "SERVIR" at bounding box center [732, 140] width 87 height 36
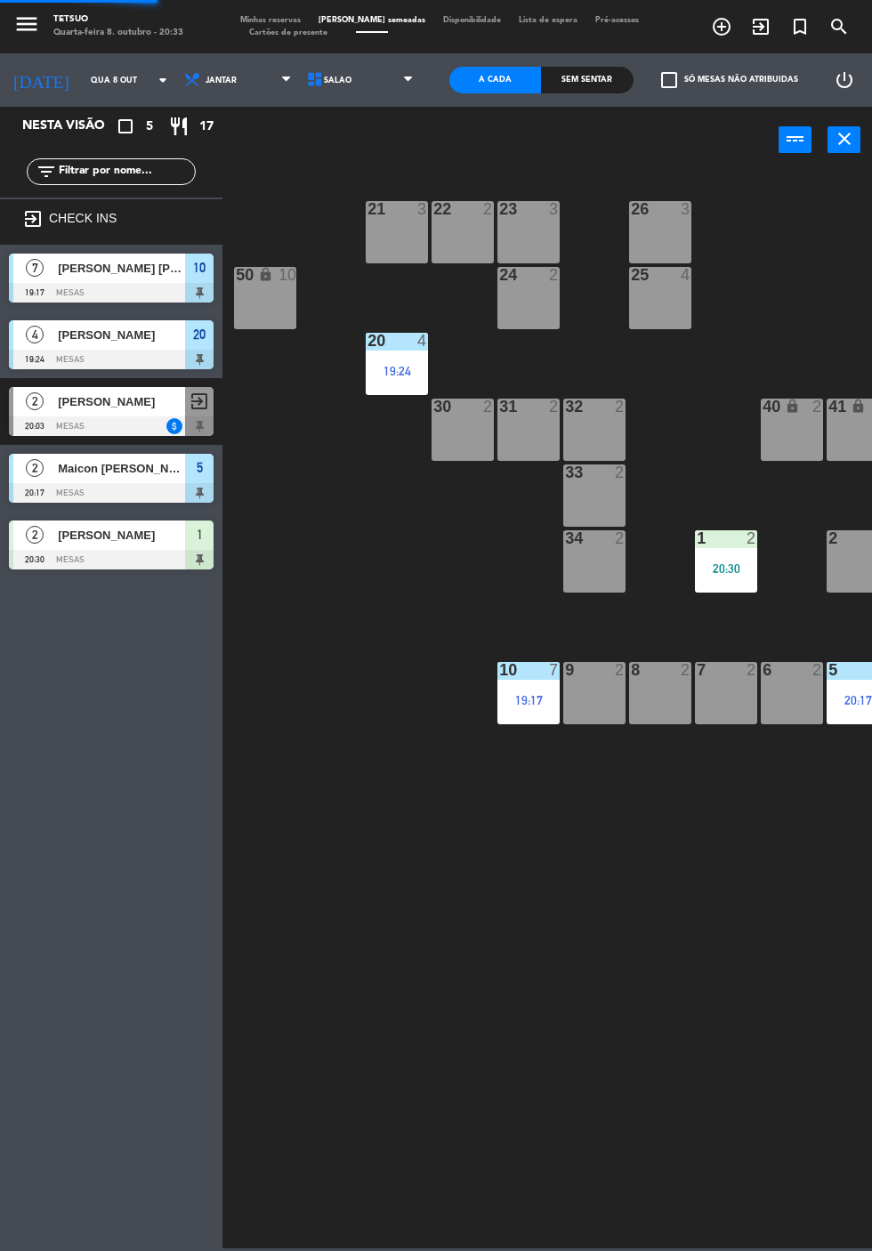
click at [739, 150] on header "power_input close" at bounding box center [436, 141] width 872 height 68
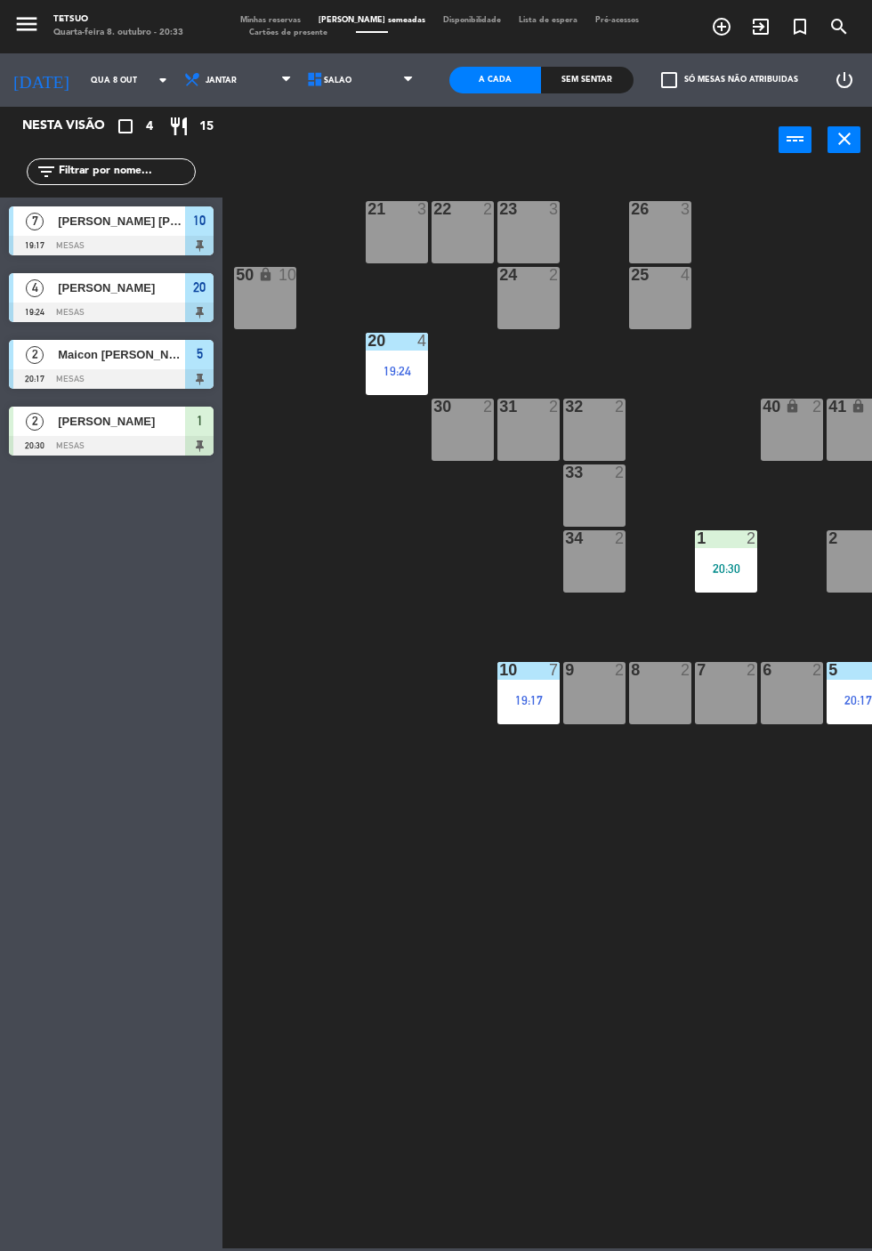
click at [520, 899] on div "21 3 22 2 23 3 26 3 44 lock 4 24 2 25 4 43 lock 4 50 lock 10 20 4 19:24 40 lock…" at bounding box center [551, 709] width 641 height 1079
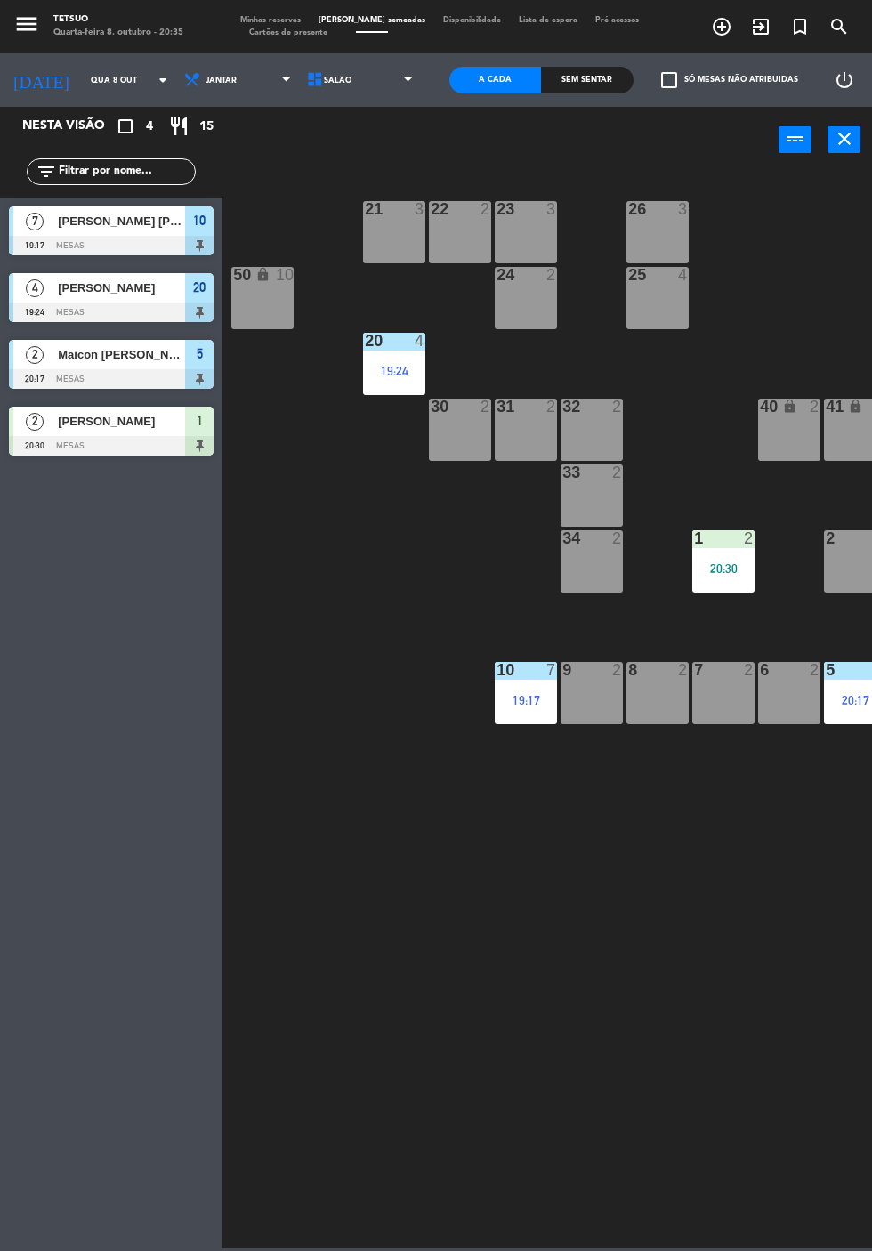
click at [764, 28] on icon "exit_to_app" at bounding box center [760, 26] width 21 height 21
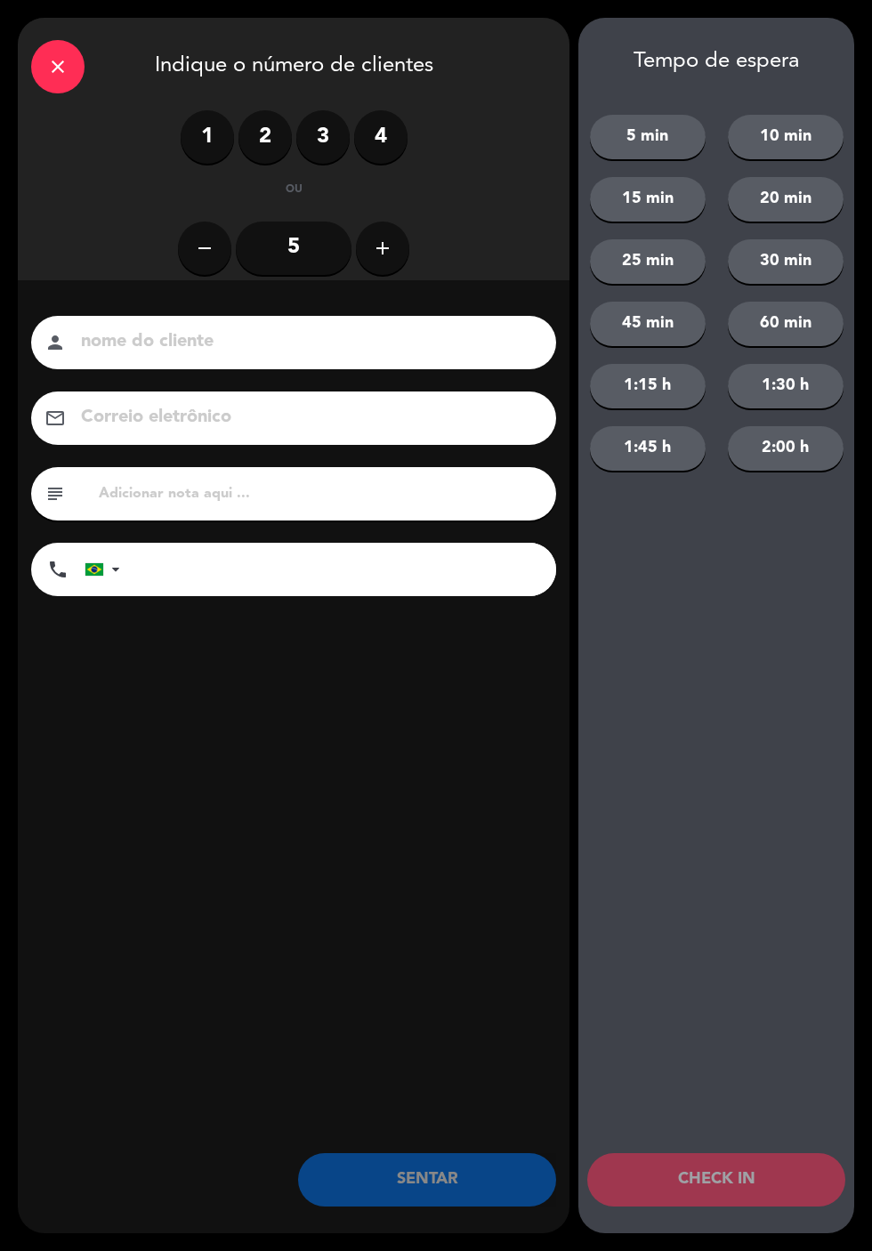
click at [246, 139] on label "2" at bounding box center [265, 136] width 53 height 53
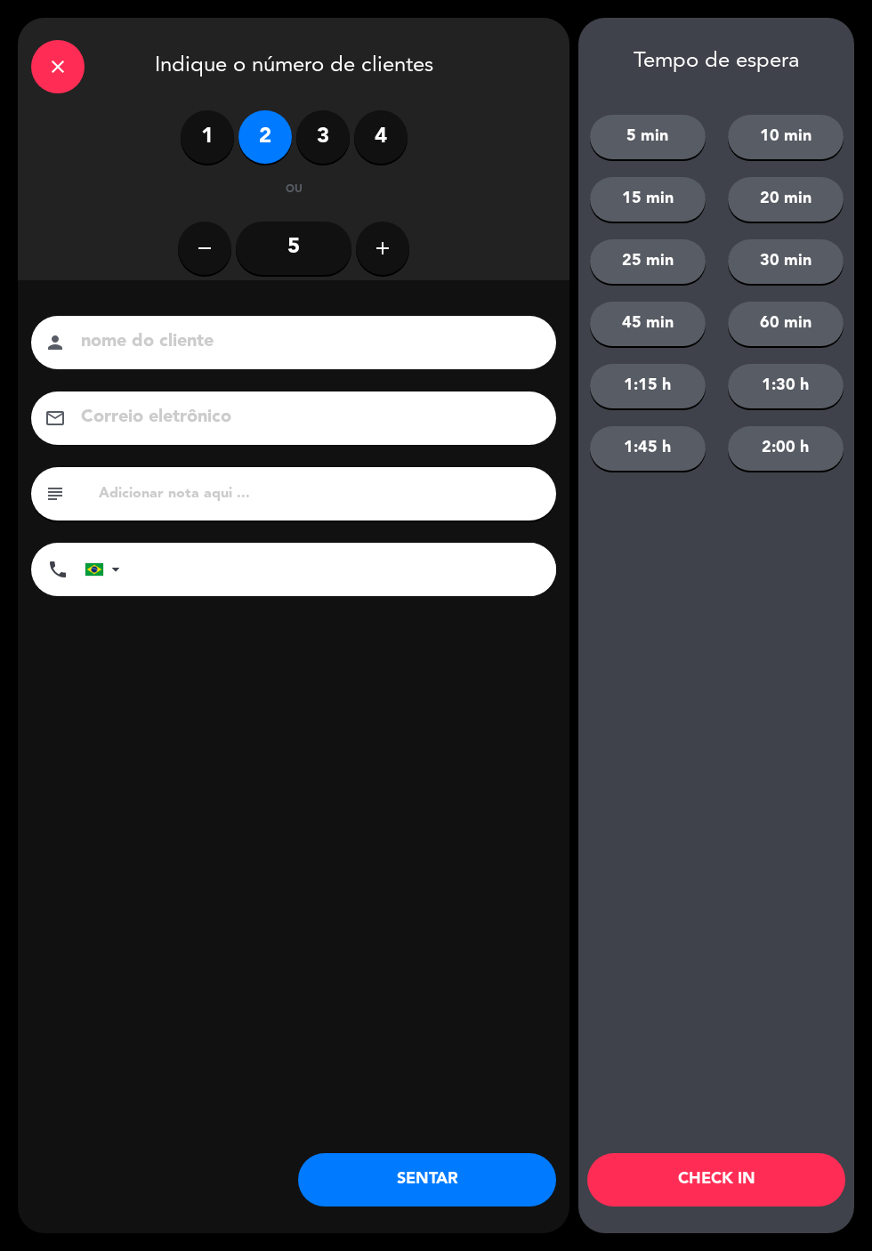
click at [361, 354] on input at bounding box center [306, 342] width 454 height 31
click at [378, 349] on input at bounding box center [306, 342] width 454 height 31
click at [340, 344] on input at bounding box center [306, 342] width 454 height 31
click at [359, 341] on input at bounding box center [306, 342] width 454 height 31
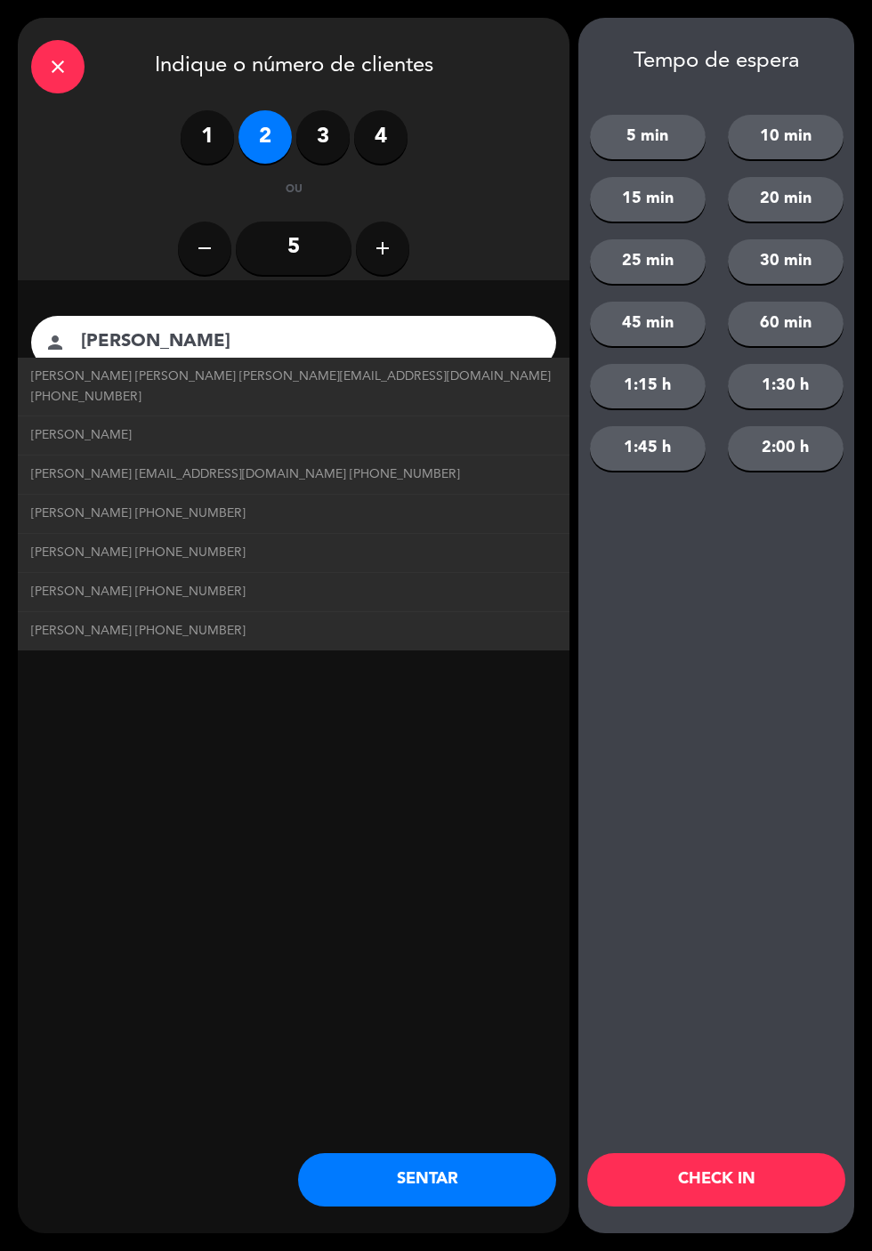
click at [368, 379] on span "Wesley Moraes Garcia wesleymgarcia@hotmail.com +5562981183588" at bounding box center [293, 387] width 525 height 41
type input "[PERSON_NAME]"
type input "[EMAIL_ADDRESS][DOMAIN_NAME]"
type input "[PHONE_NUMBER]"
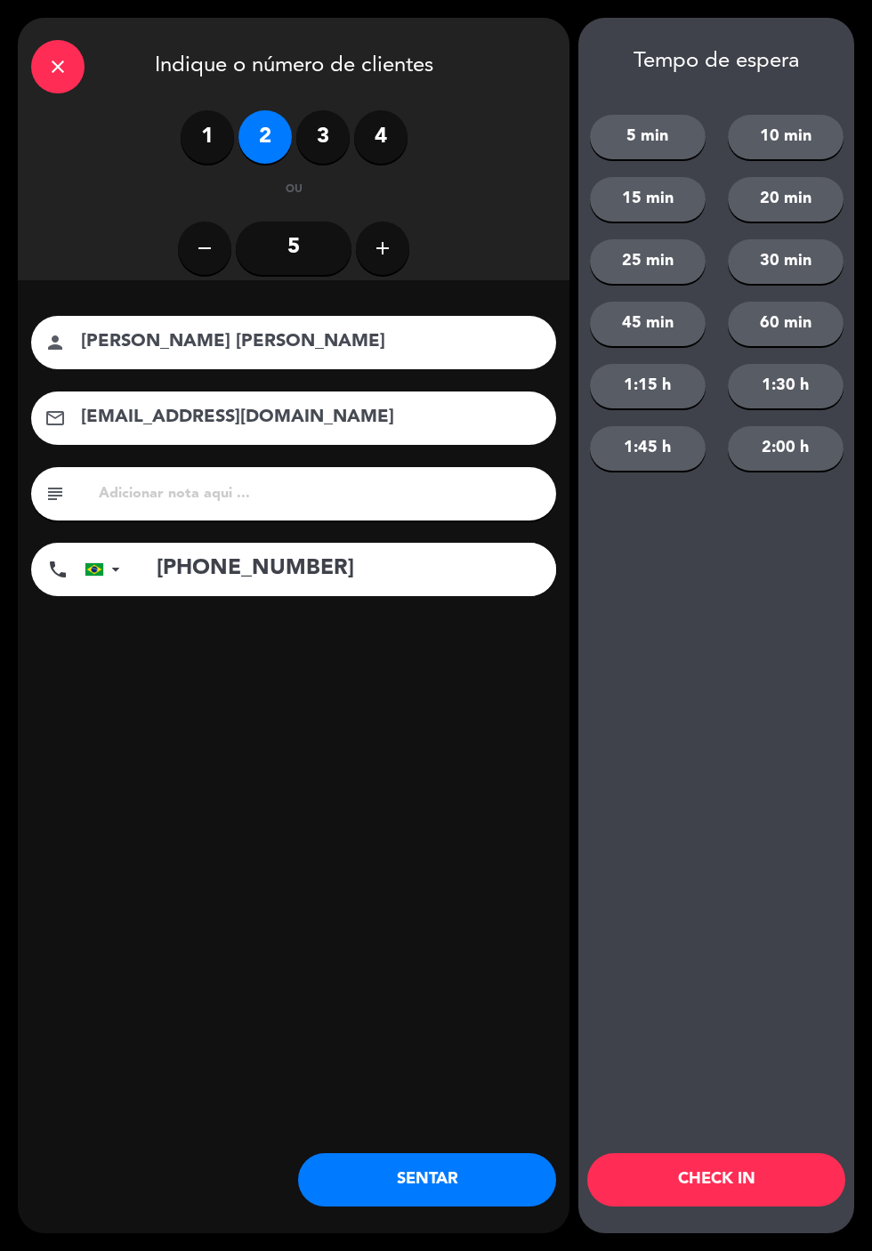
click at [420, 1201] on button "SENTAR" at bounding box center [427, 1179] width 258 height 53
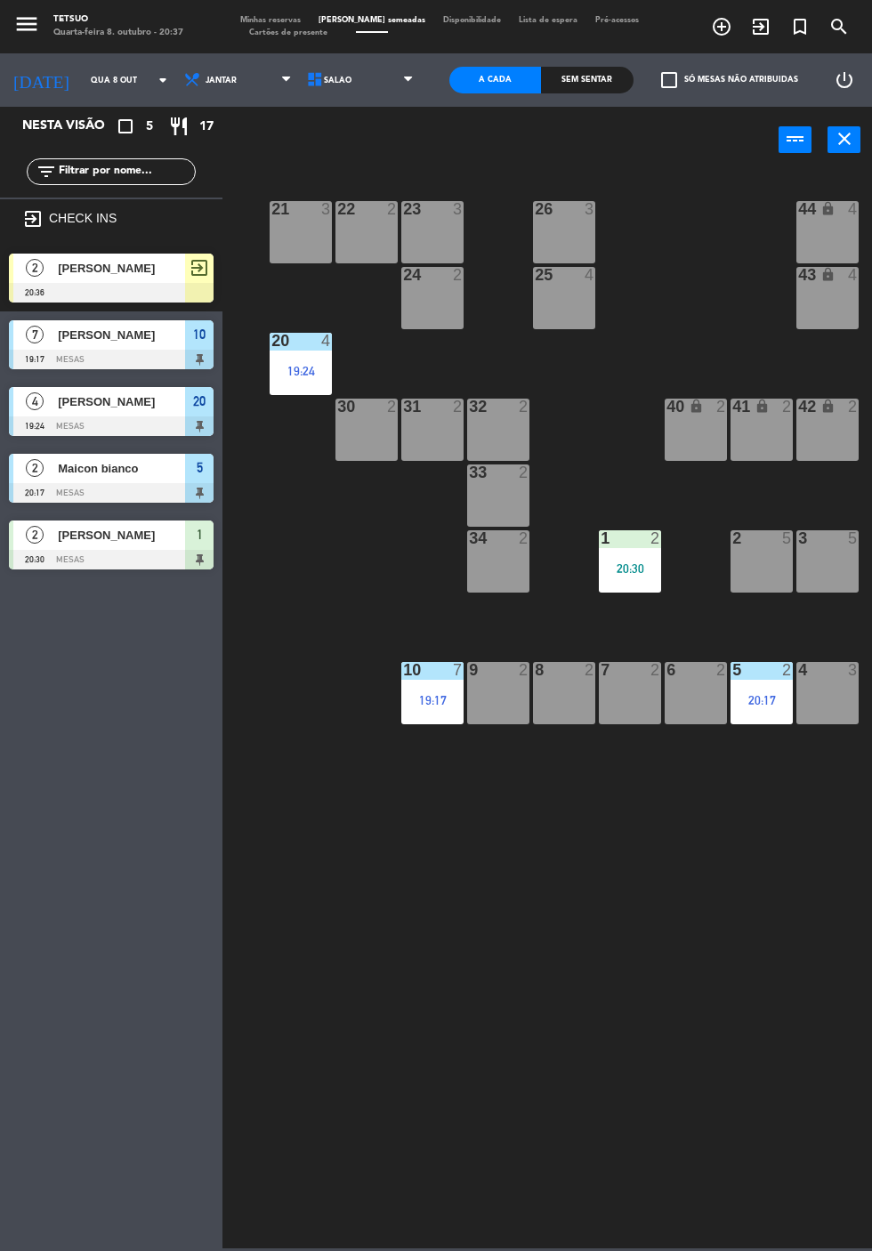
scroll to position [0, 94]
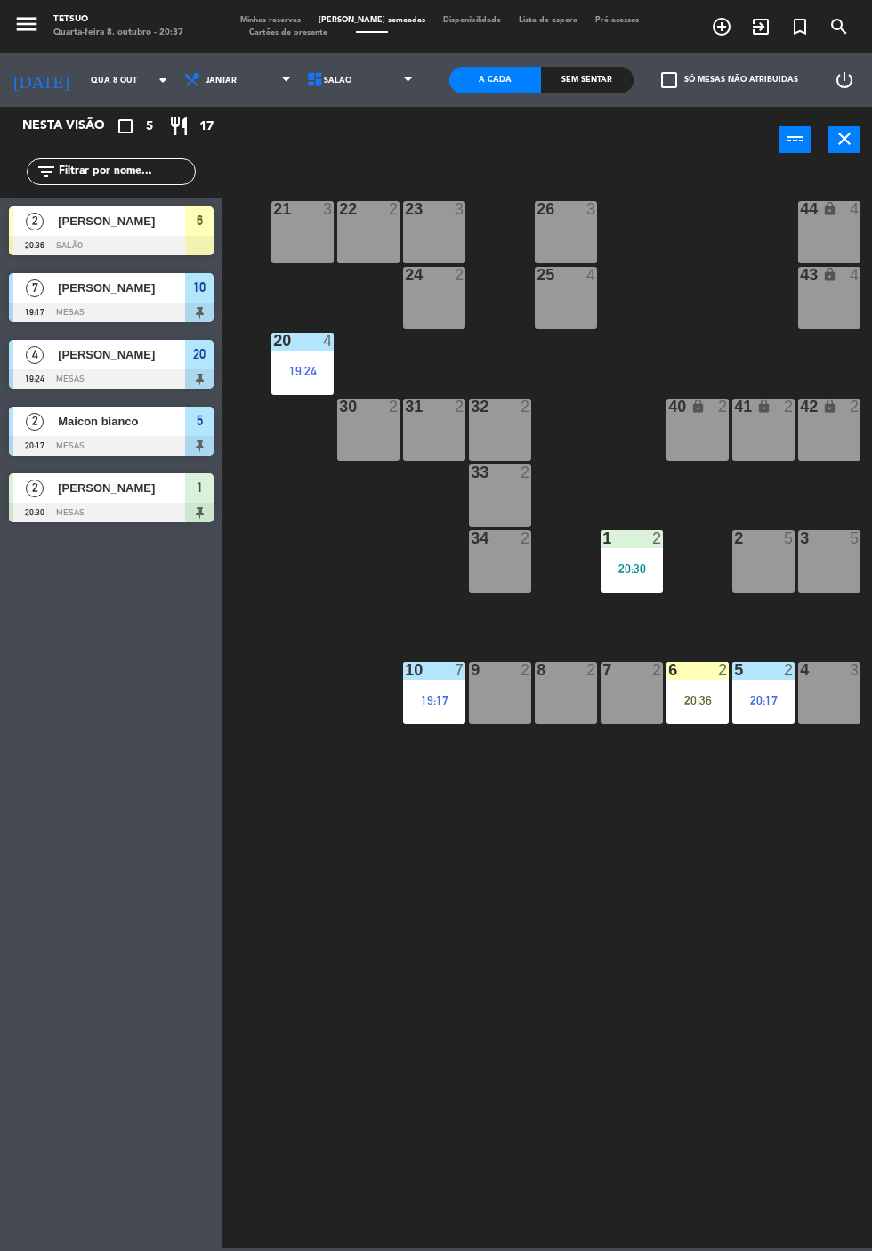
click at [437, 906] on div "21 3 22 2 23 3 26 3 44 lock 4 24 2 25 4 43 lock 4 50 lock 10 20 4 19:24 40 lock…" at bounding box center [551, 709] width 641 height 1079
click at [146, 503] on div at bounding box center [111, 513] width 205 height 20
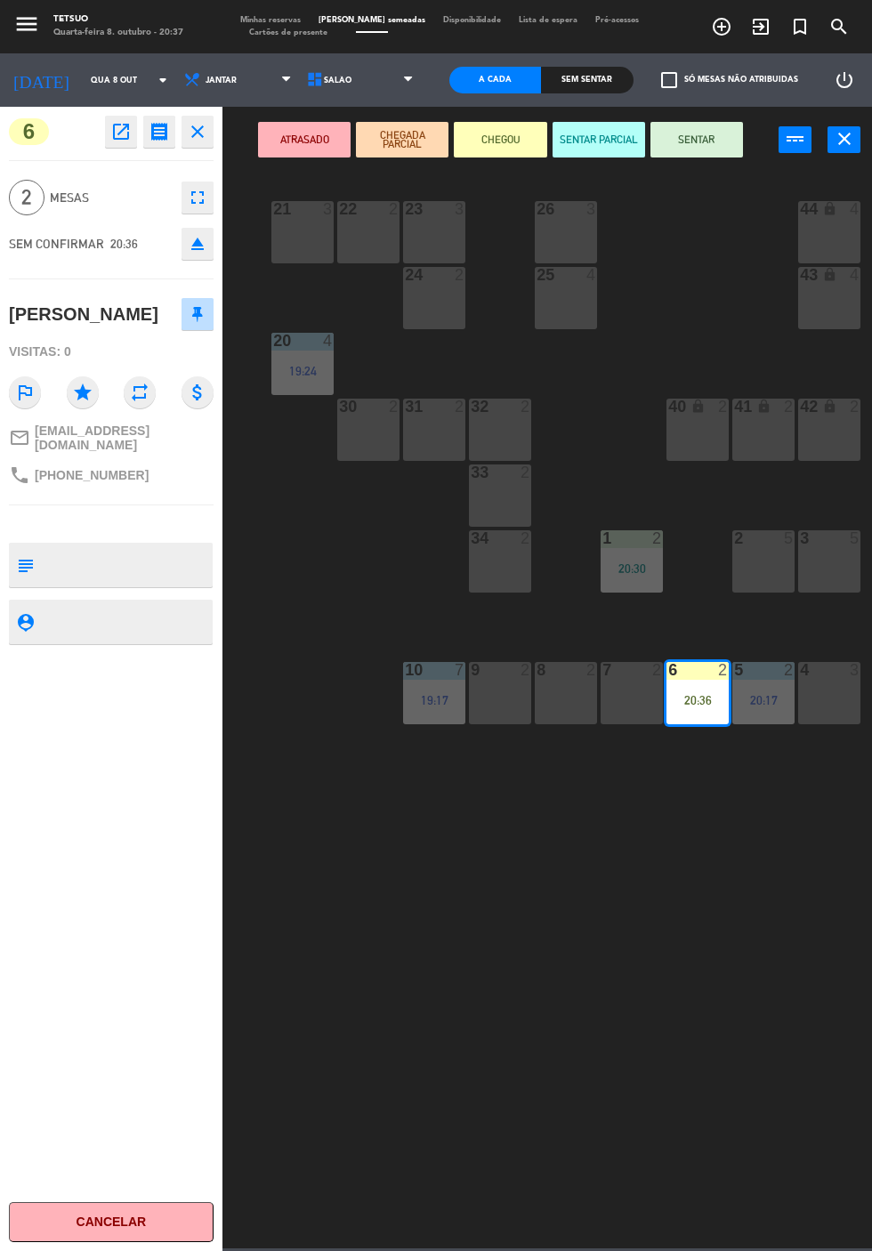
click at [715, 148] on button "SENTAR" at bounding box center [697, 140] width 93 height 36
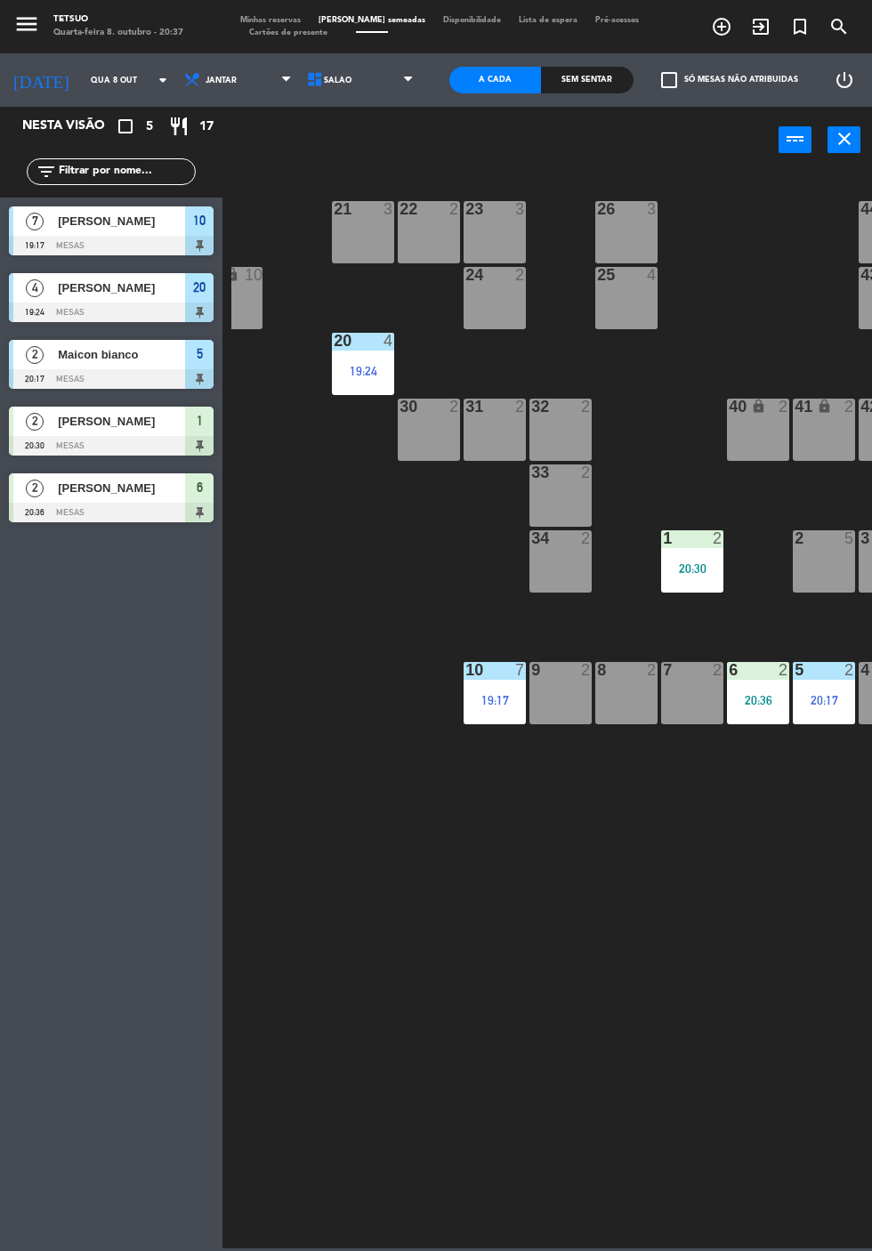
scroll to position [0, 96]
